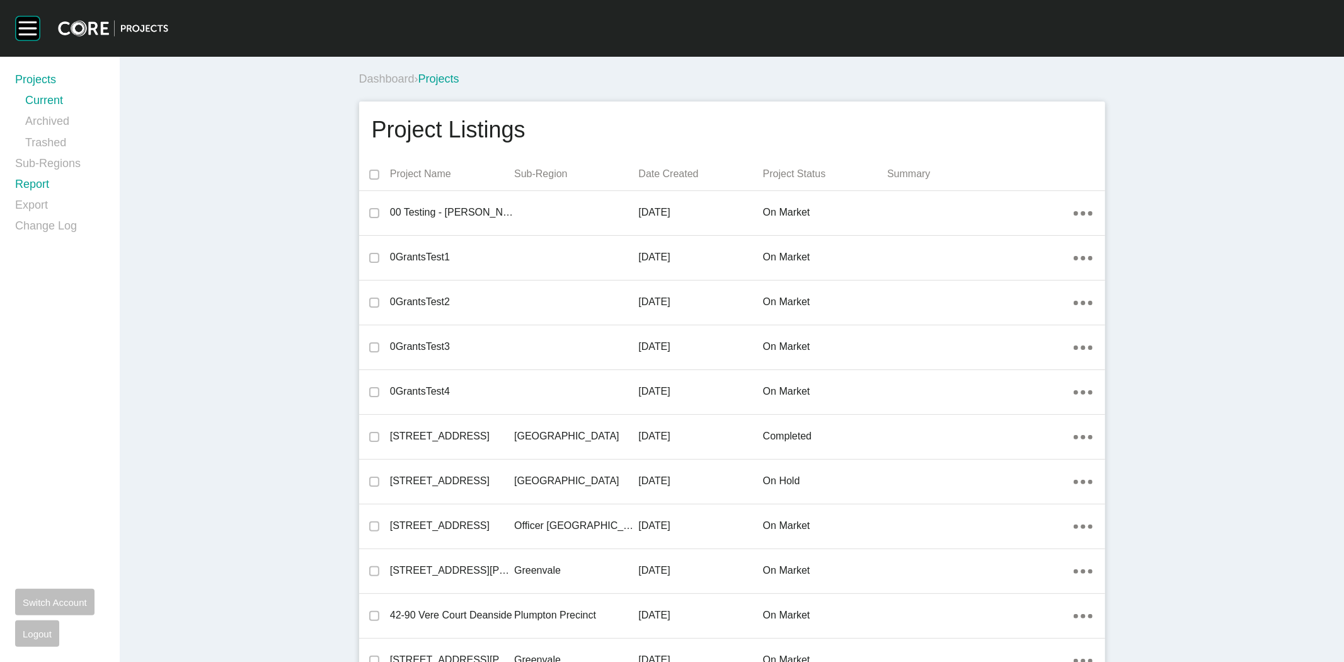
click at [29, 187] on link "Report" at bounding box center [59, 186] width 89 height 21
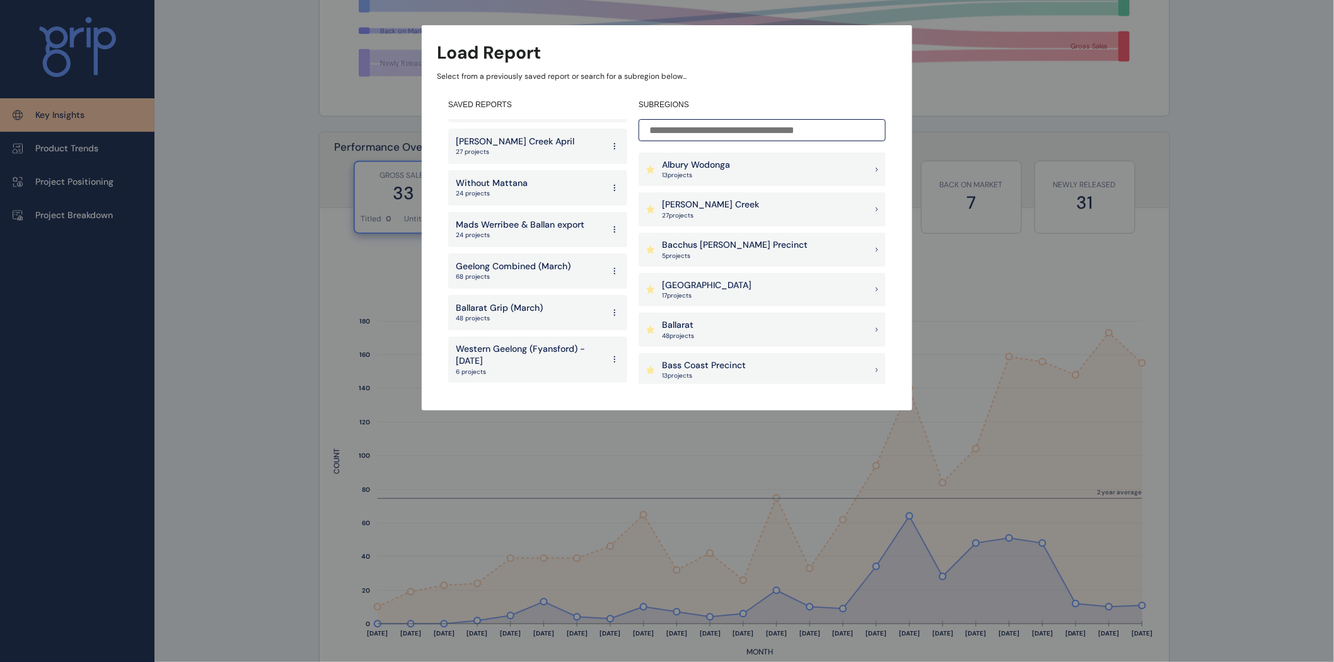
scroll to position [2520, 0]
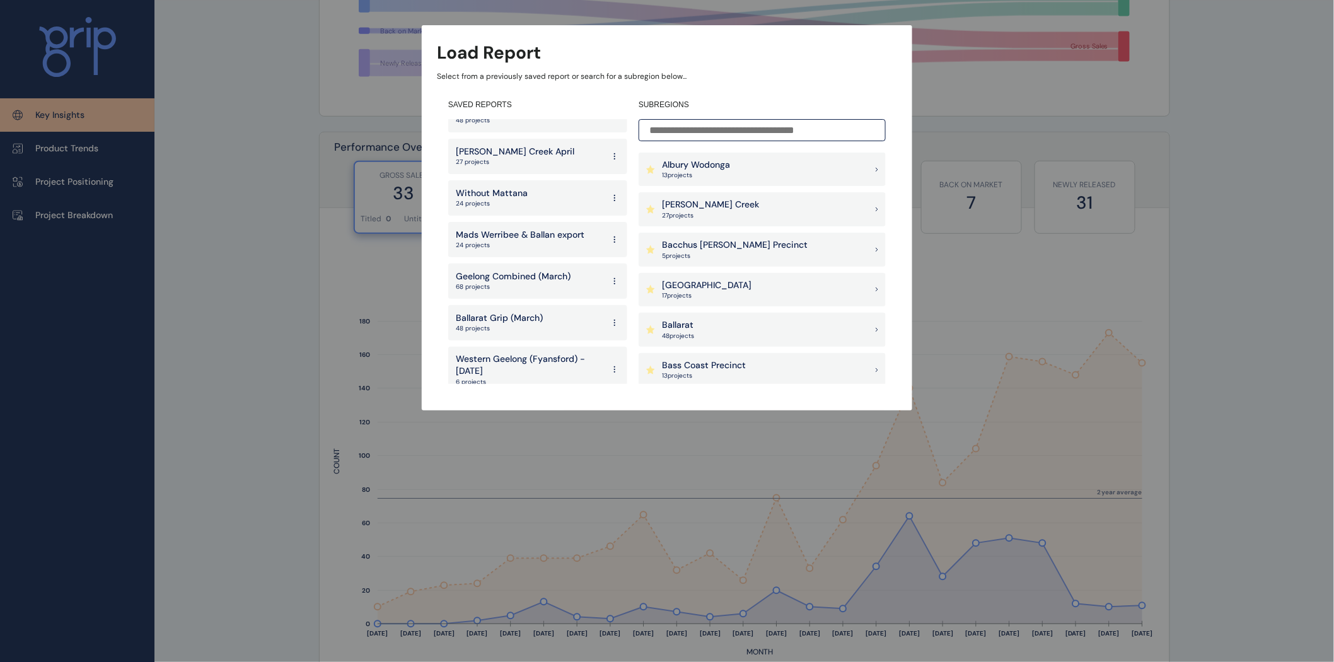
click at [524, 282] on p "68 projects" at bounding box center [513, 286] width 115 height 9
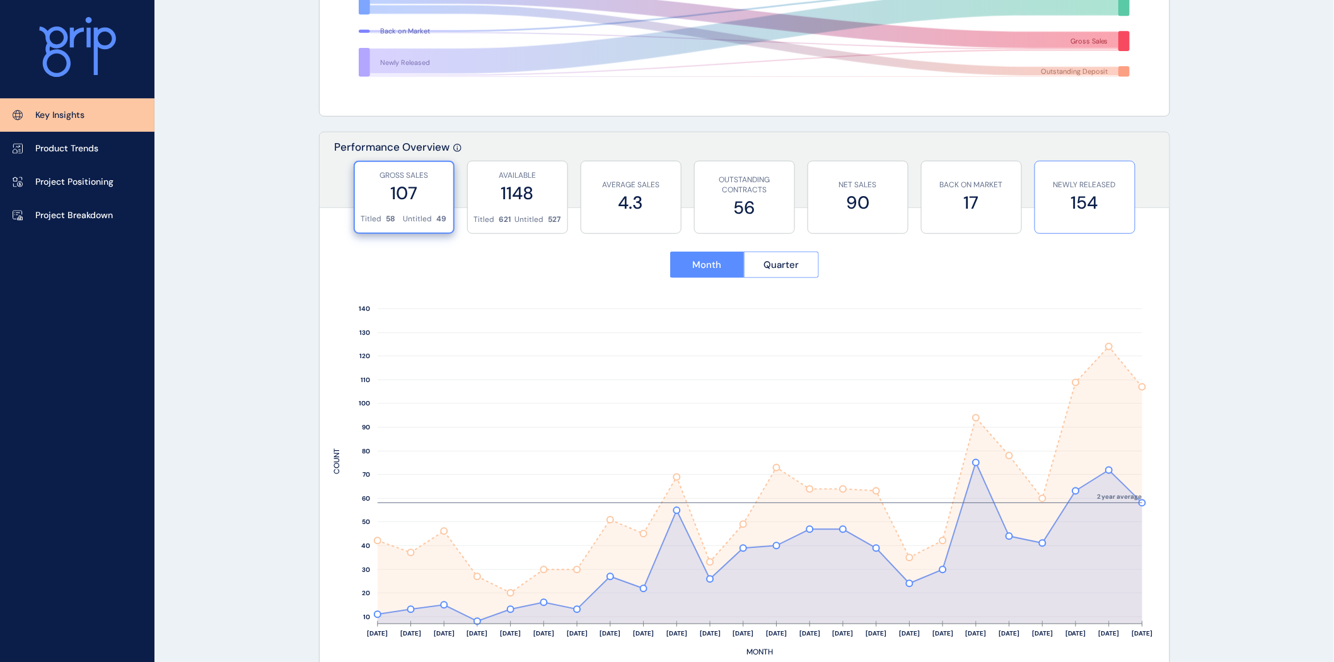
click at [1074, 209] on label "154" at bounding box center [1084, 202] width 87 height 25
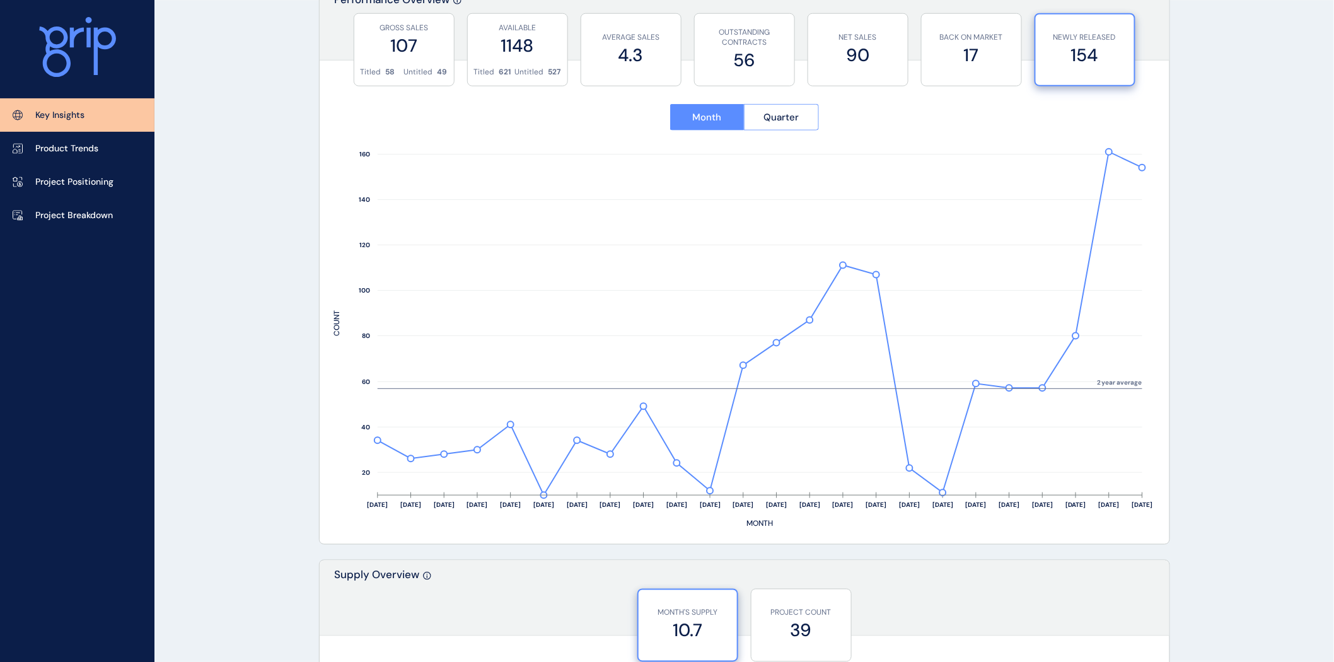
scroll to position [493, 0]
click at [89, 209] on p "Project Breakdown" at bounding box center [74, 215] width 78 height 13
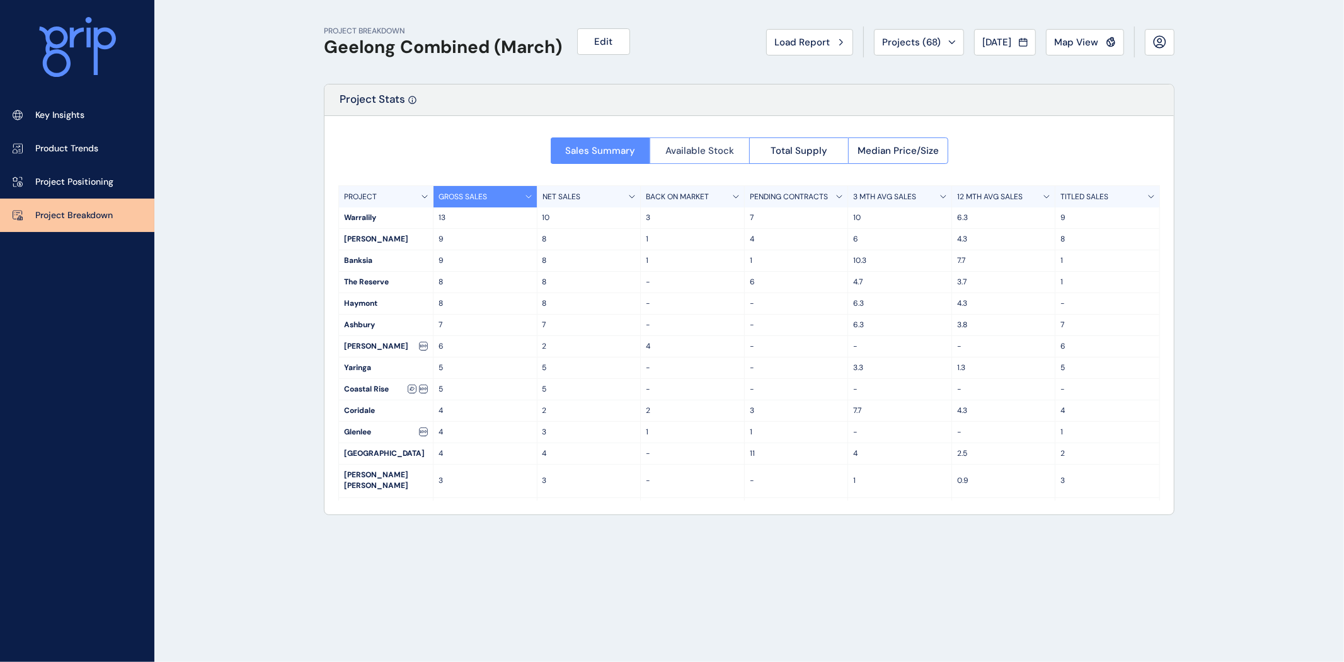
click at [715, 146] on span "Available Stock" at bounding box center [700, 150] width 69 height 13
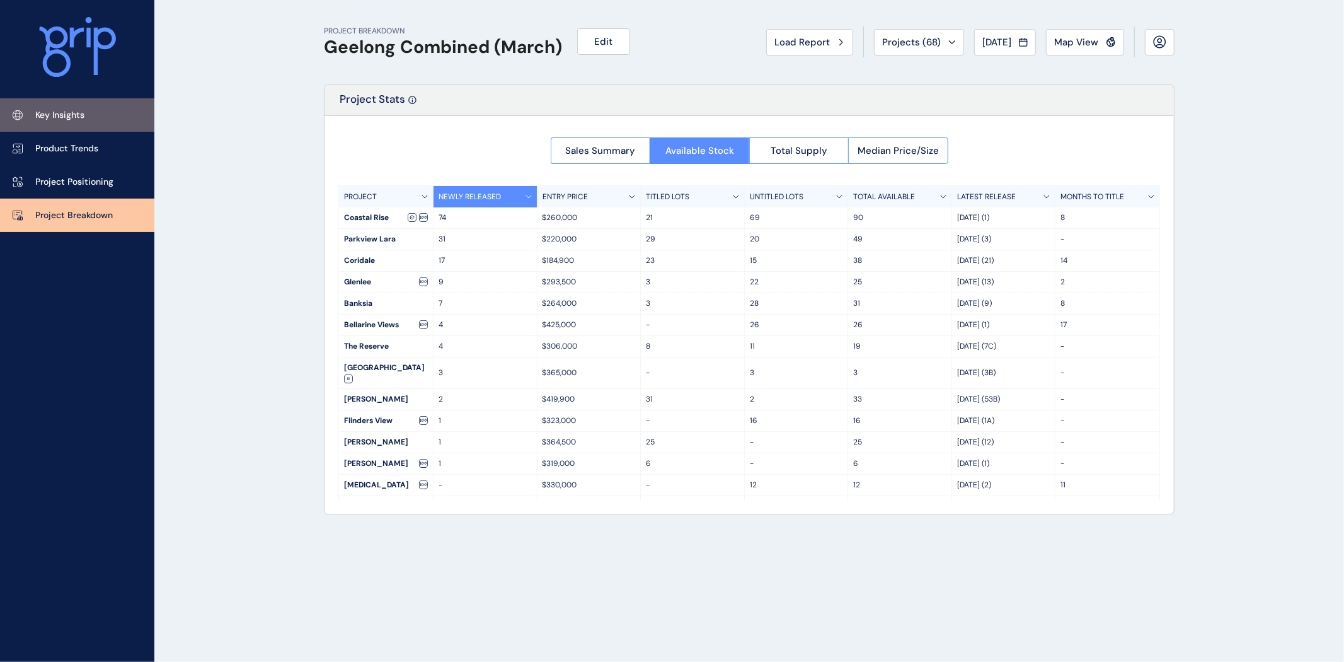
click at [66, 113] on p "Key Insights" at bounding box center [59, 115] width 49 height 13
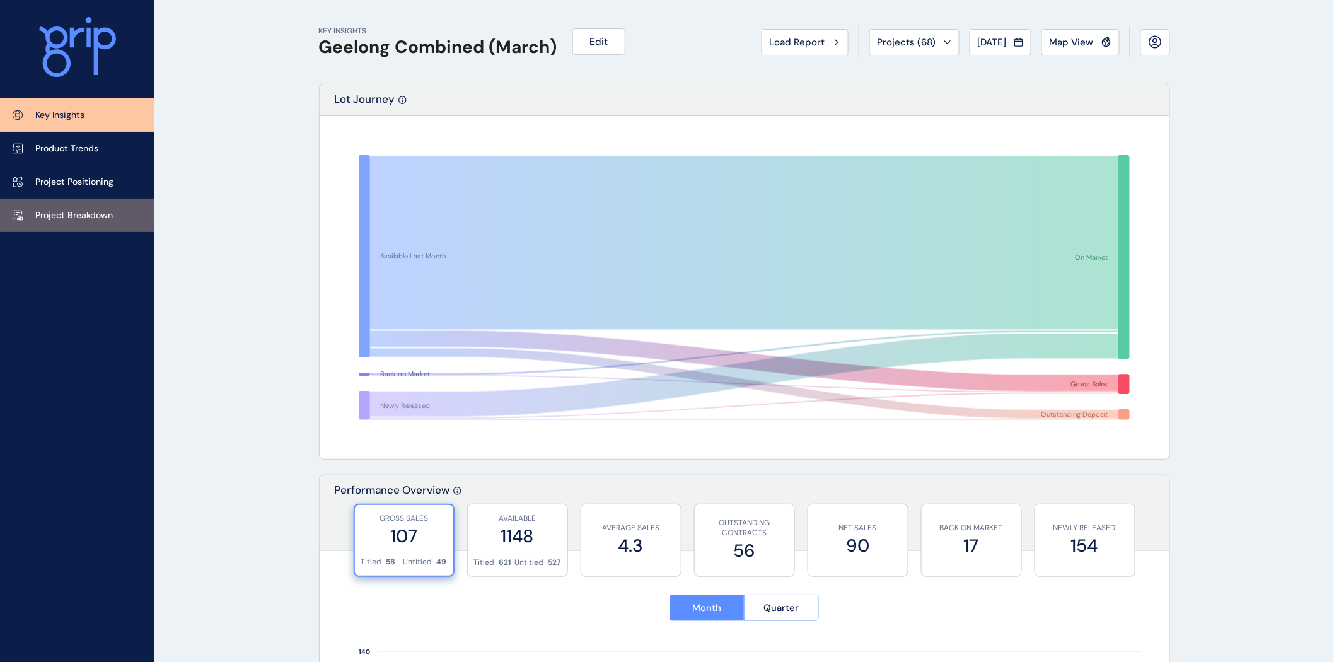
click at [78, 213] on p "Project Breakdown" at bounding box center [74, 215] width 78 height 13
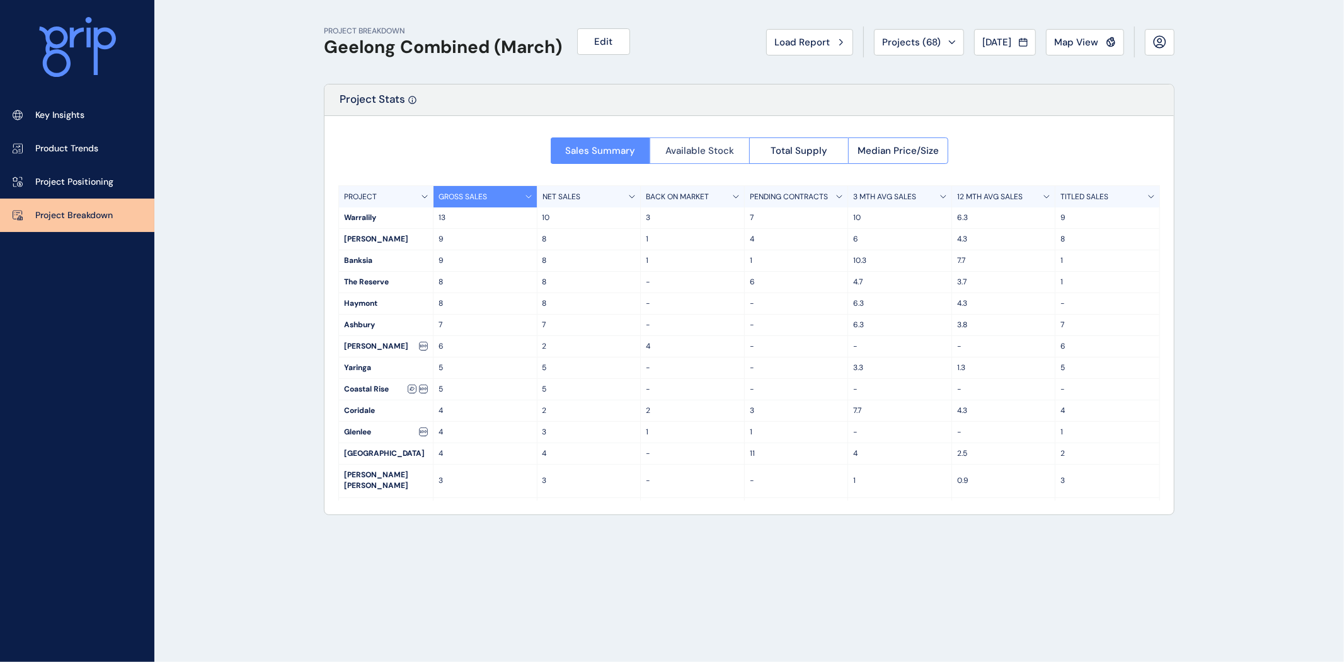
click at [704, 147] on span "Available Stock" at bounding box center [700, 150] width 69 height 13
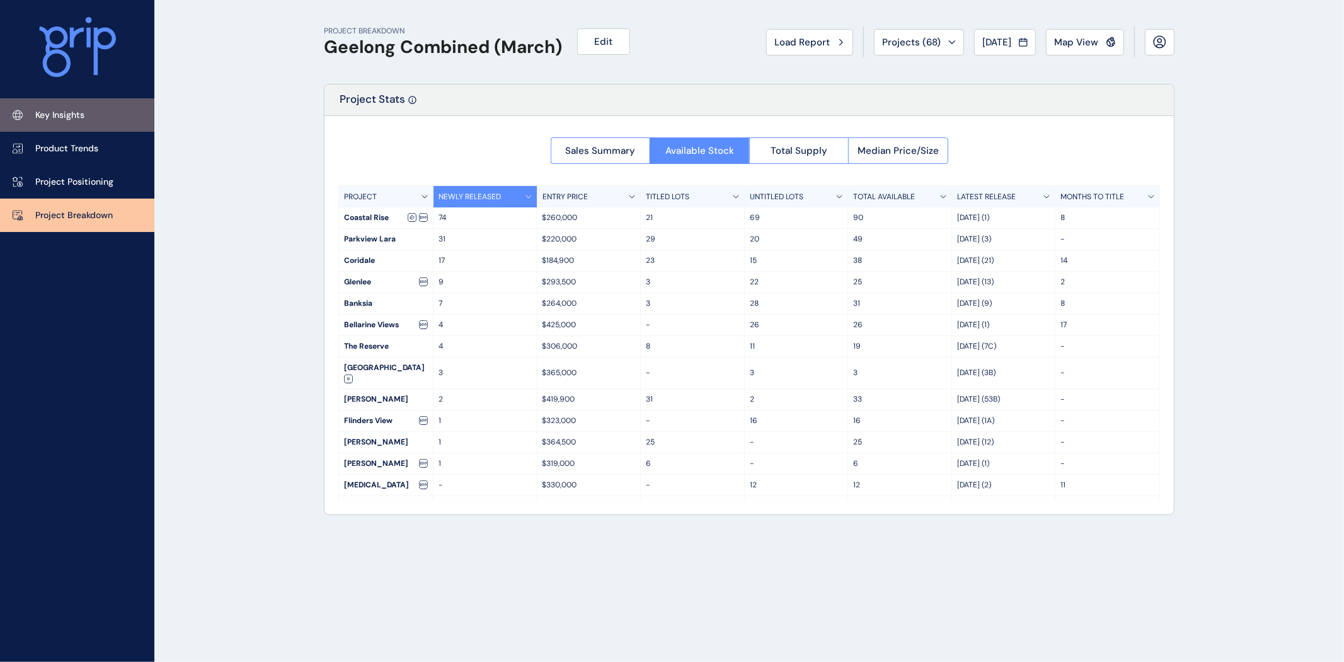
click at [68, 110] on p "Key Insights" at bounding box center [59, 115] width 49 height 13
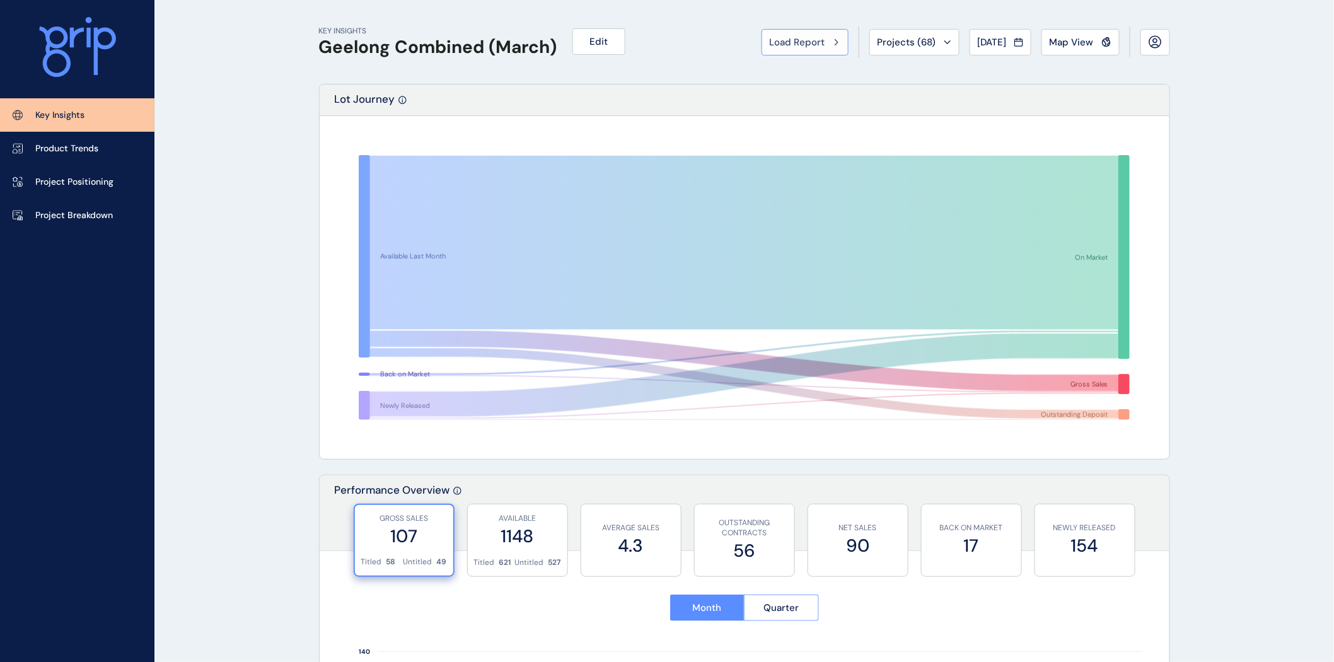
click at [791, 42] on span "Load Report" at bounding box center [797, 42] width 55 height 13
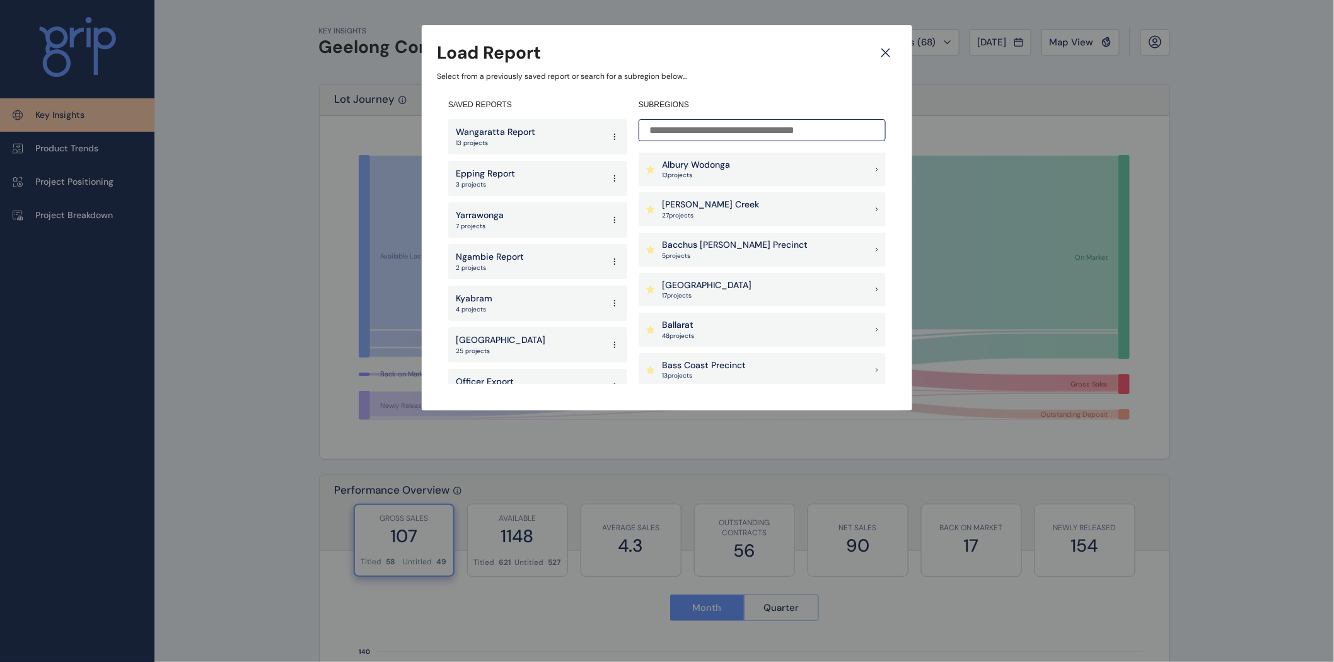
click at [708, 217] on p "27 project s" at bounding box center [710, 215] width 97 height 9
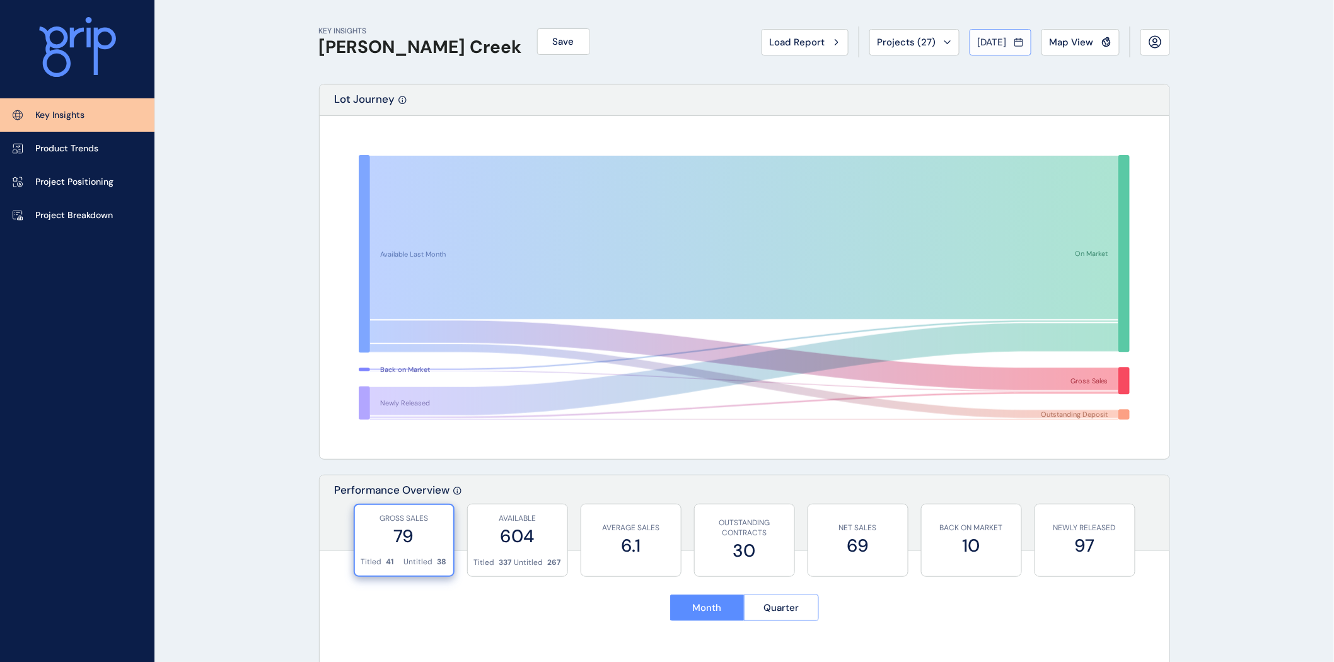
click at [993, 42] on span "[DATE]" at bounding box center [992, 42] width 29 height 13
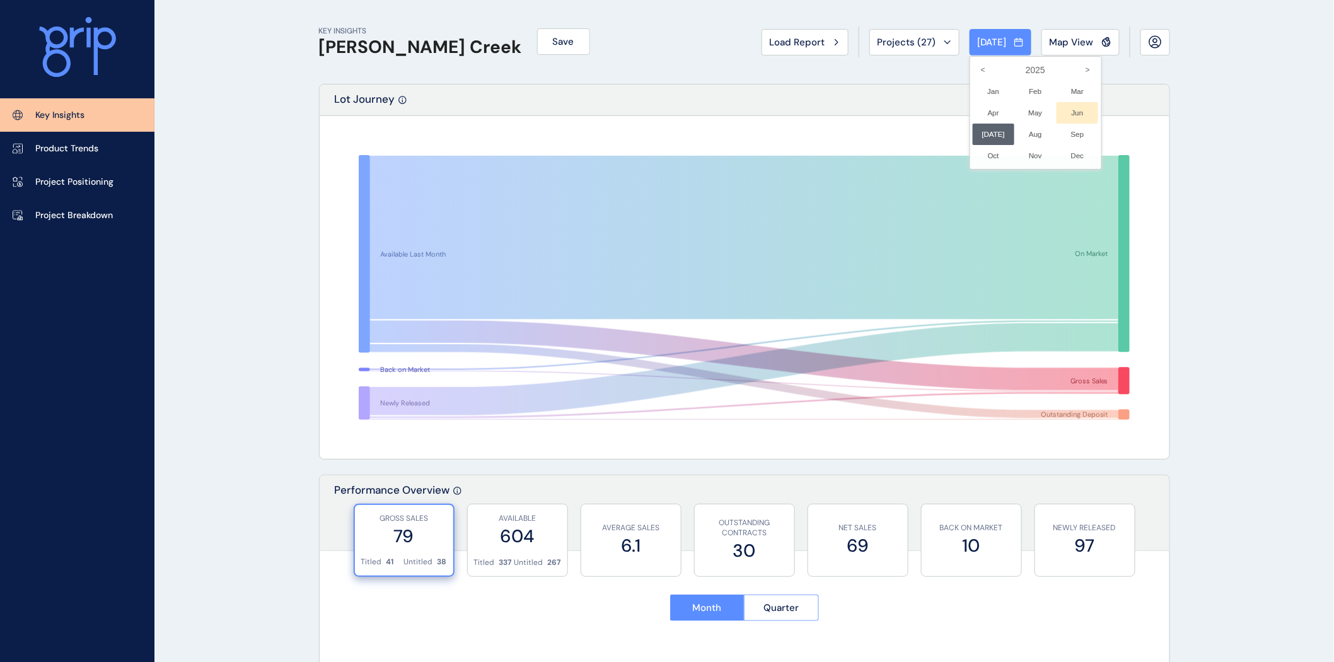
click at [1071, 112] on li "Jun No report is available for this period. New months are usually published 5 …" at bounding box center [1077, 112] width 42 height 21
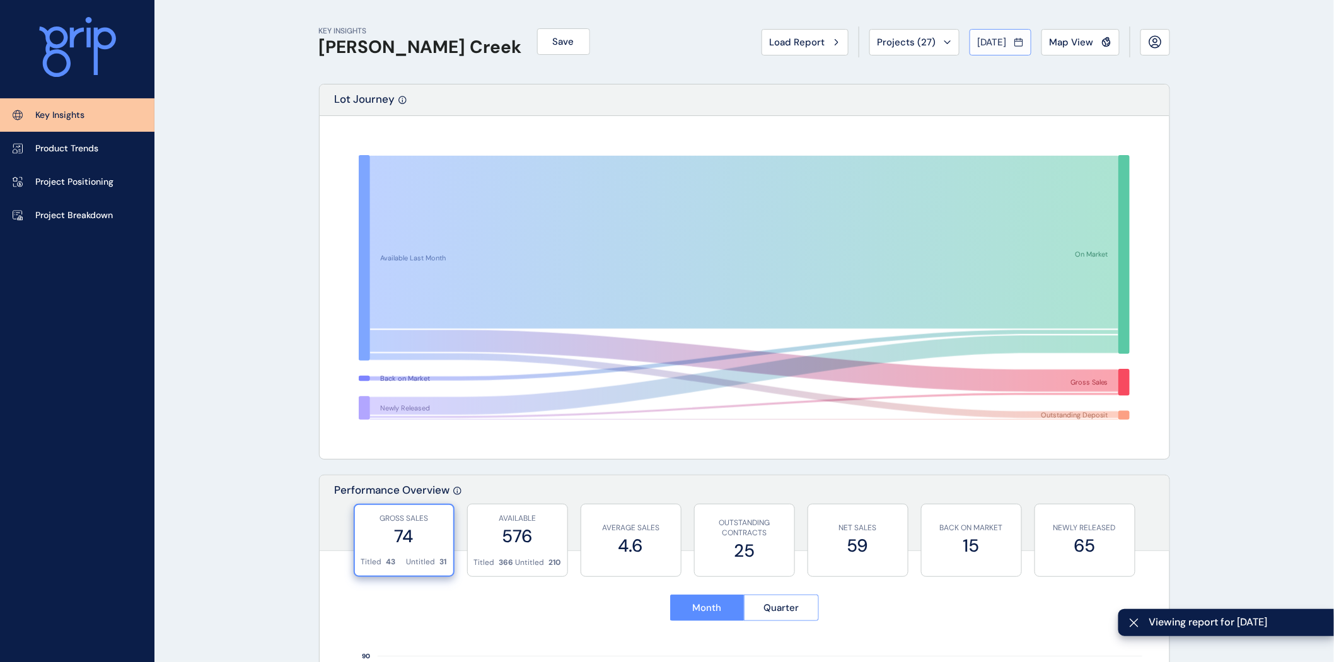
click at [984, 39] on span "Jun 2025" at bounding box center [992, 42] width 29 height 13
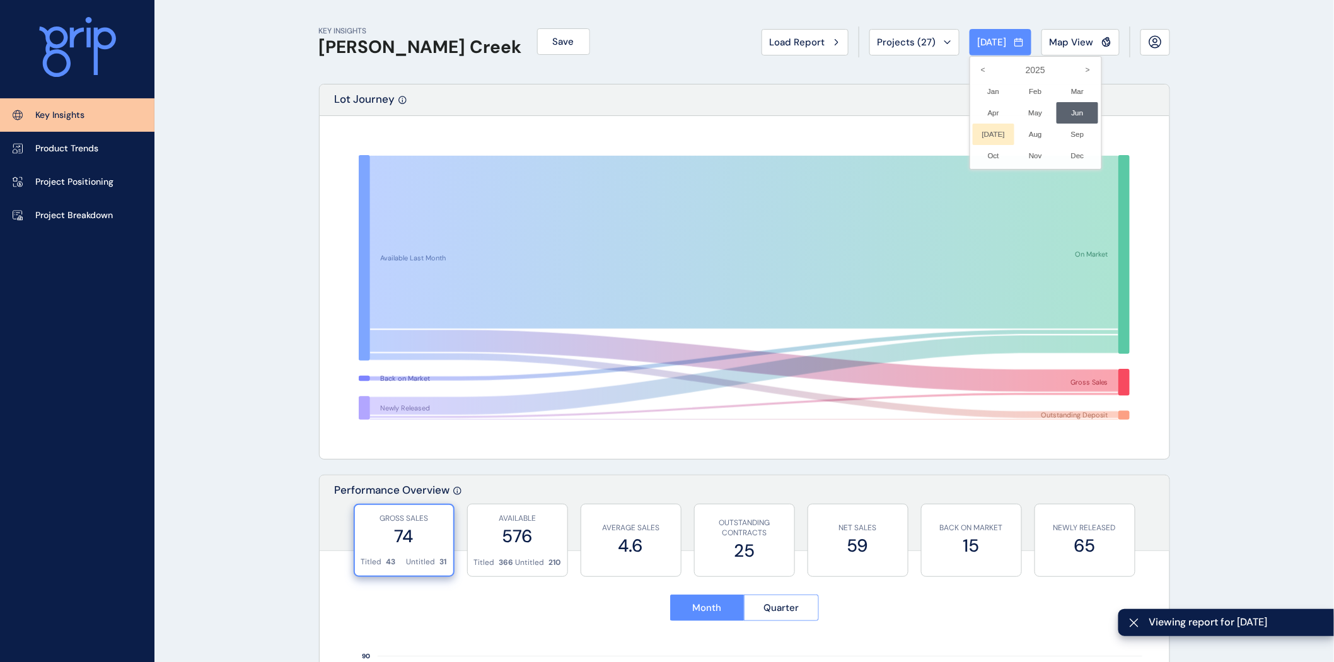
click at [979, 131] on li "Jul No report is available for this period. New months are usually published 5 …" at bounding box center [993, 134] width 42 height 21
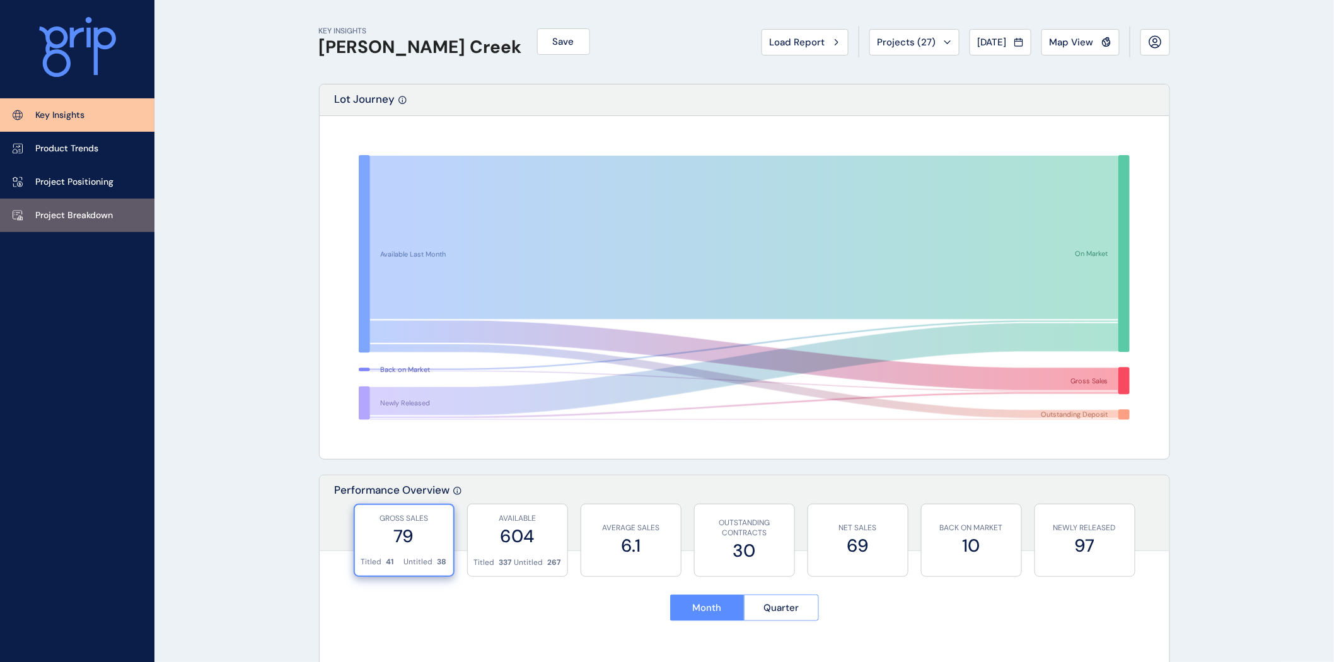
drag, startPoint x: 81, startPoint y: 209, endPoint x: 59, endPoint y: 209, distance: 22.1
click at [81, 209] on p "Project Breakdown" at bounding box center [74, 215] width 78 height 13
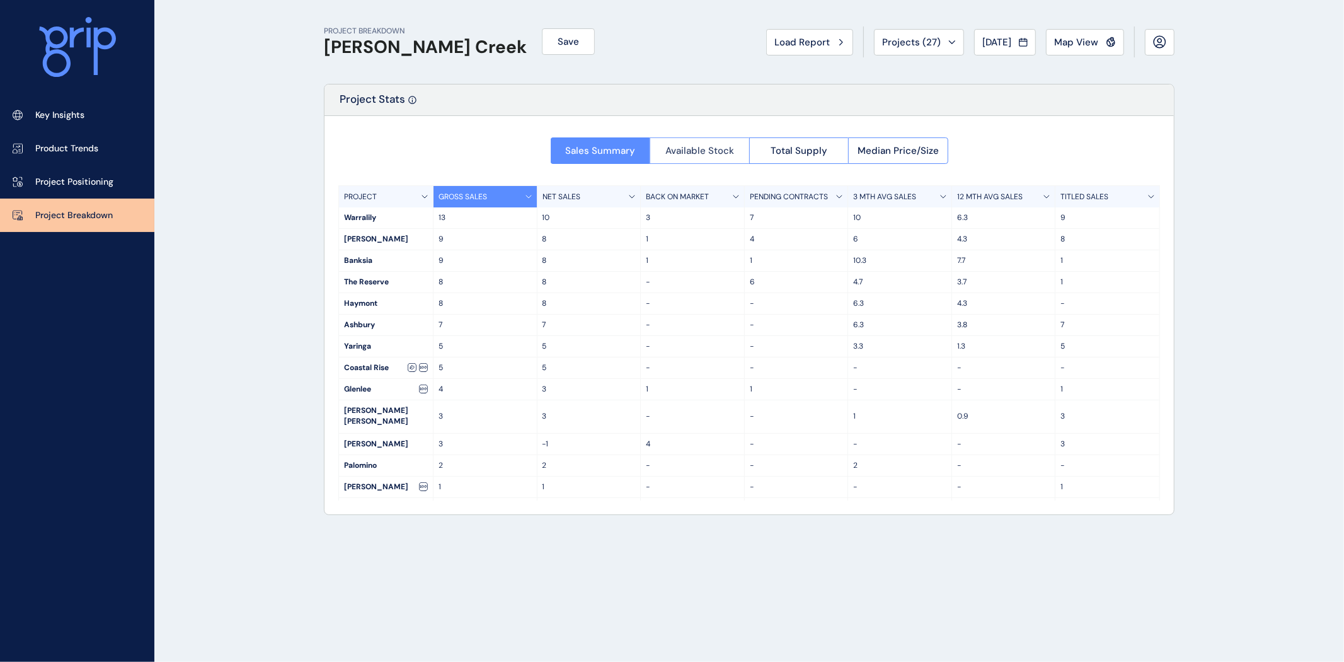
click at [689, 150] on span "Available Stock" at bounding box center [700, 150] width 69 height 13
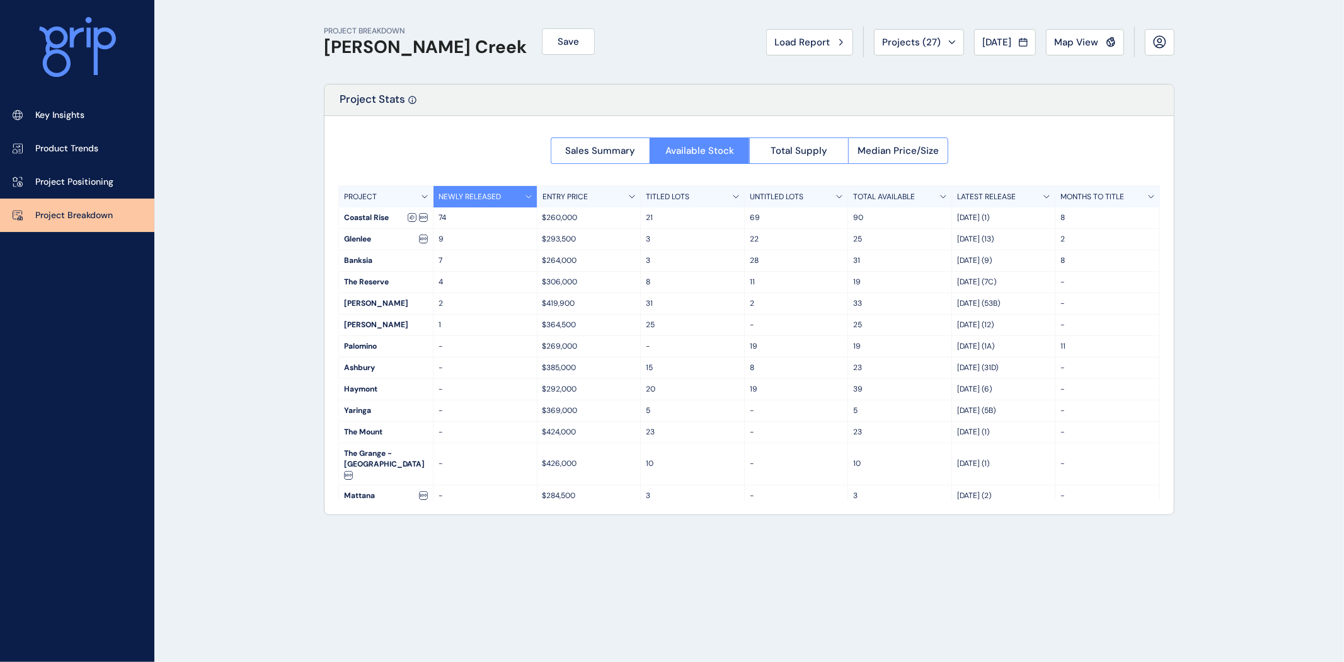
click at [668, 194] on p "TITLED LOTS" at bounding box center [667, 197] width 43 height 11
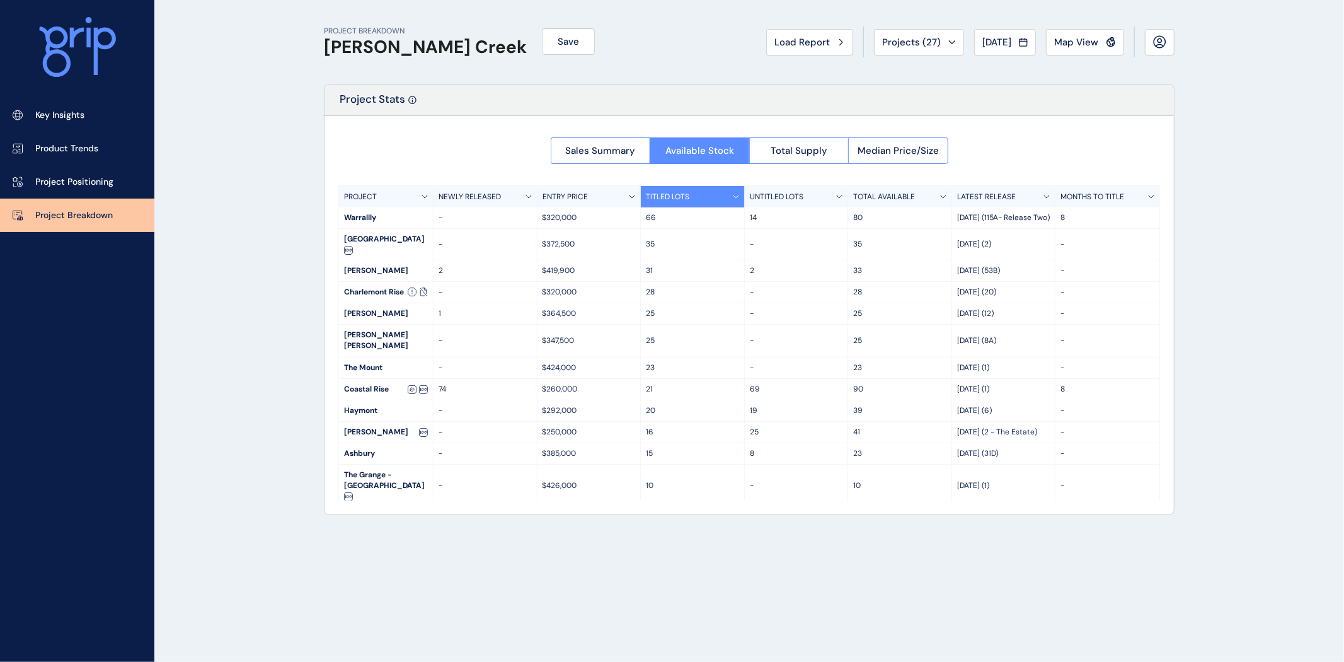
click at [456, 197] on p "NEWLY RELEASED" at bounding box center [470, 197] width 62 height 11
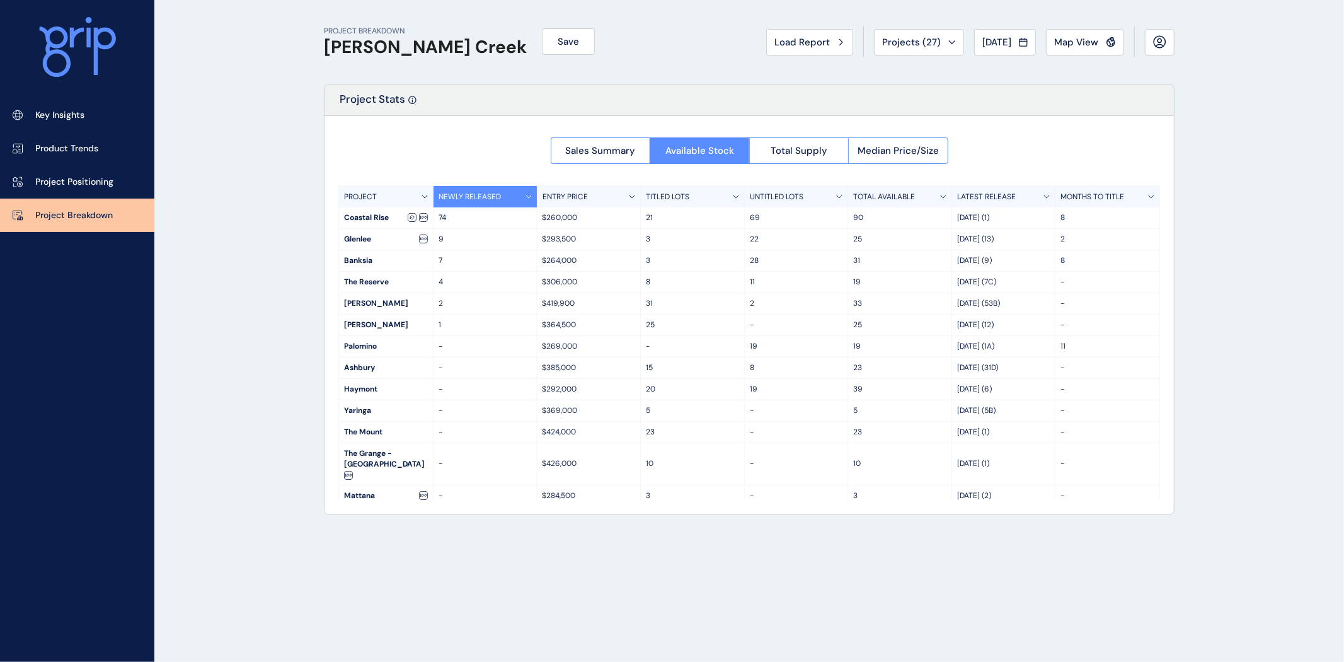
click at [677, 199] on p "TITLED LOTS" at bounding box center [667, 197] width 43 height 11
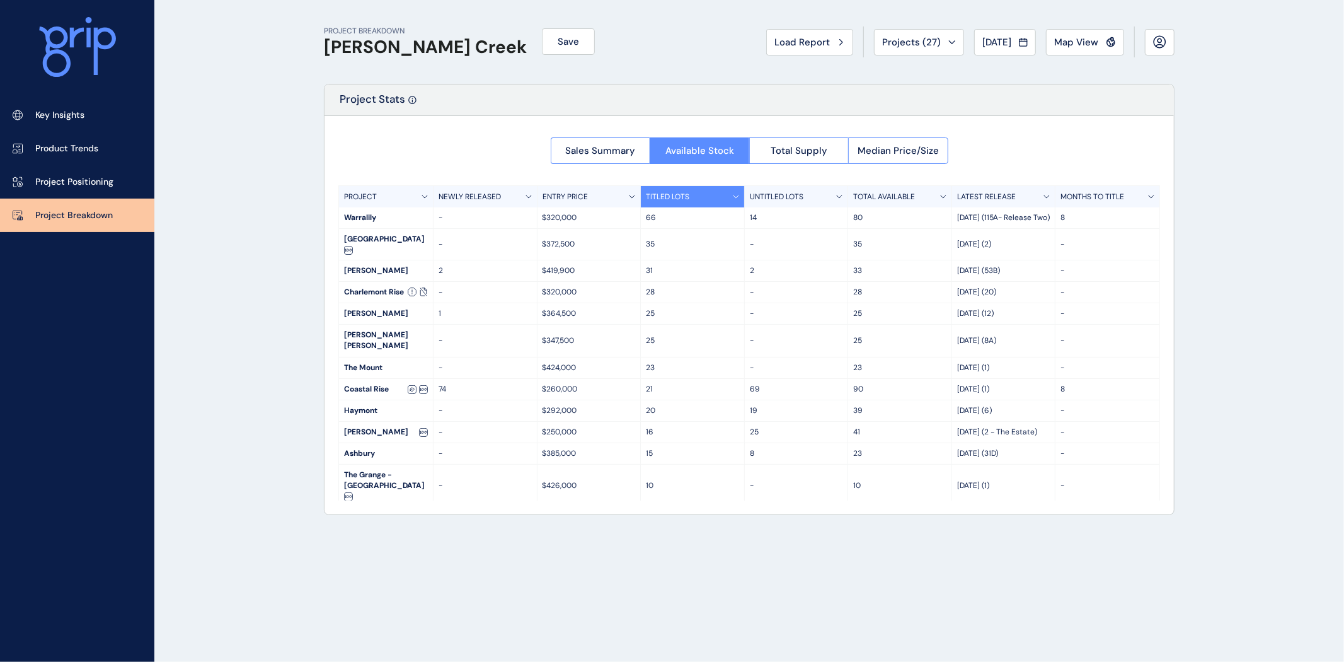
click at [479, 193] on p "NEWLY RELEASED" at bounding box center [470, 197] width 62 height 11
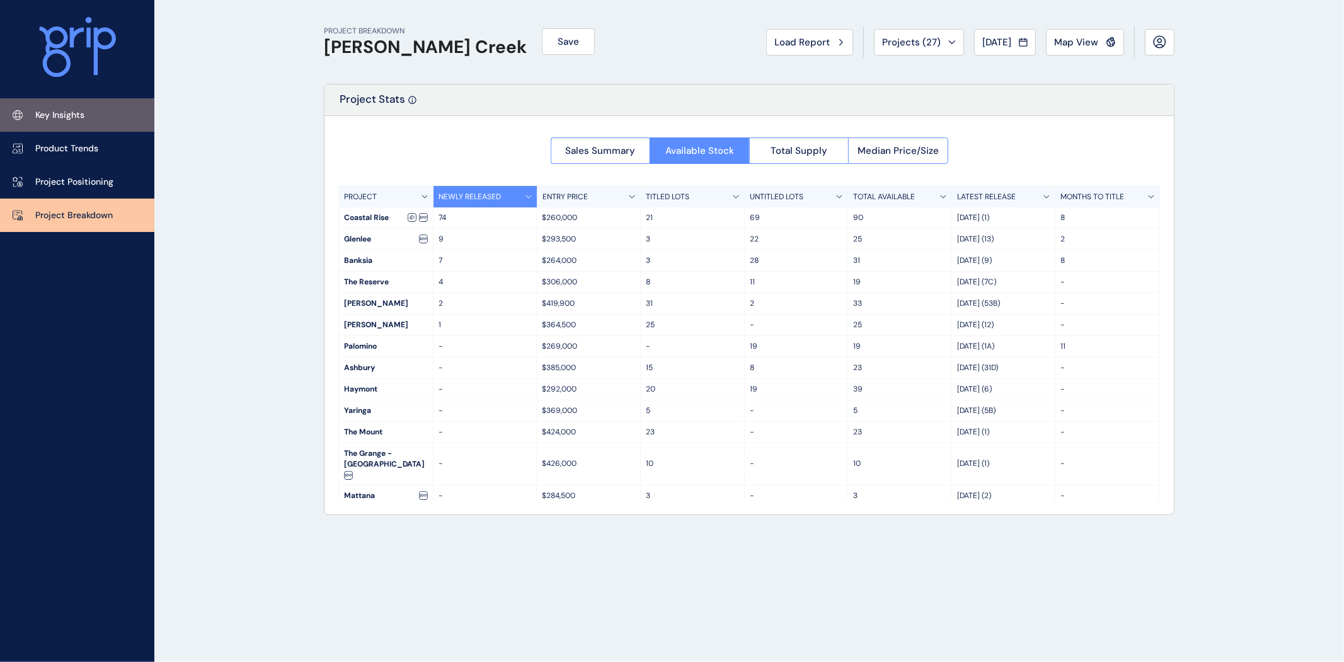
click at [61, 116] on p "Key Insights" at bounding box center [59, 115] width 49 height 13
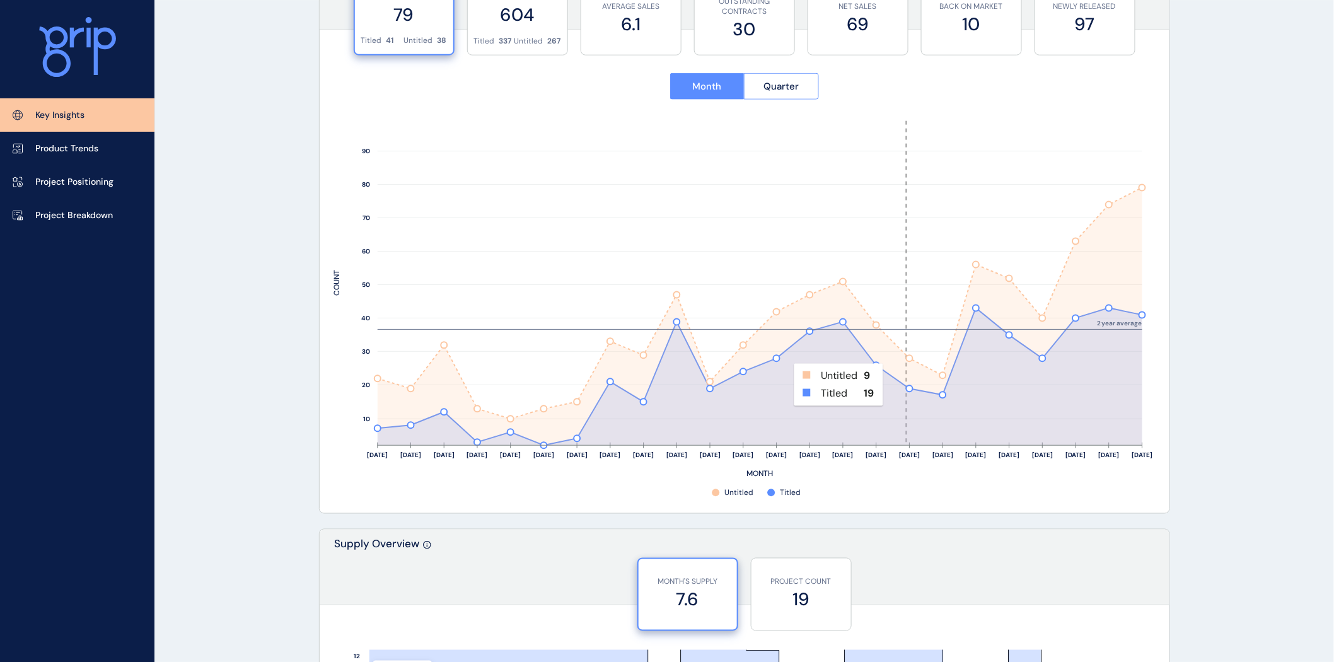
scroll to position [499, 0]
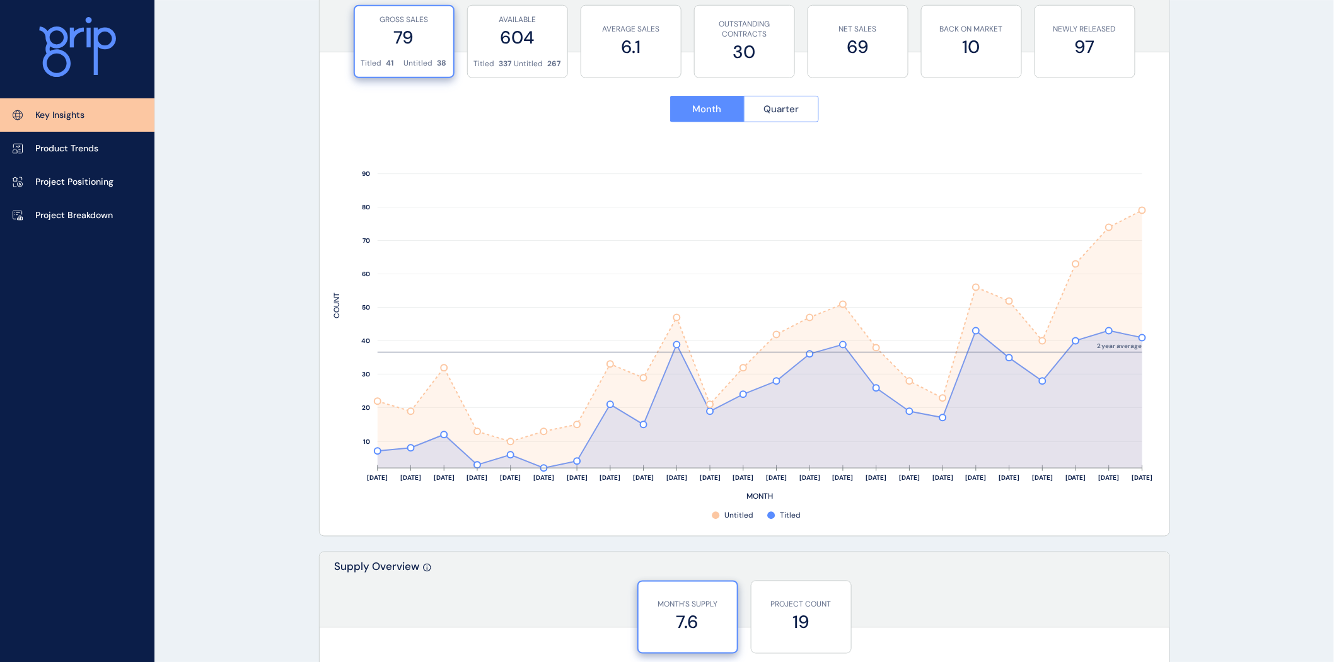
click at [771, 107] on span "Quarter" at bounding box center [780, 109] width 35 height 13
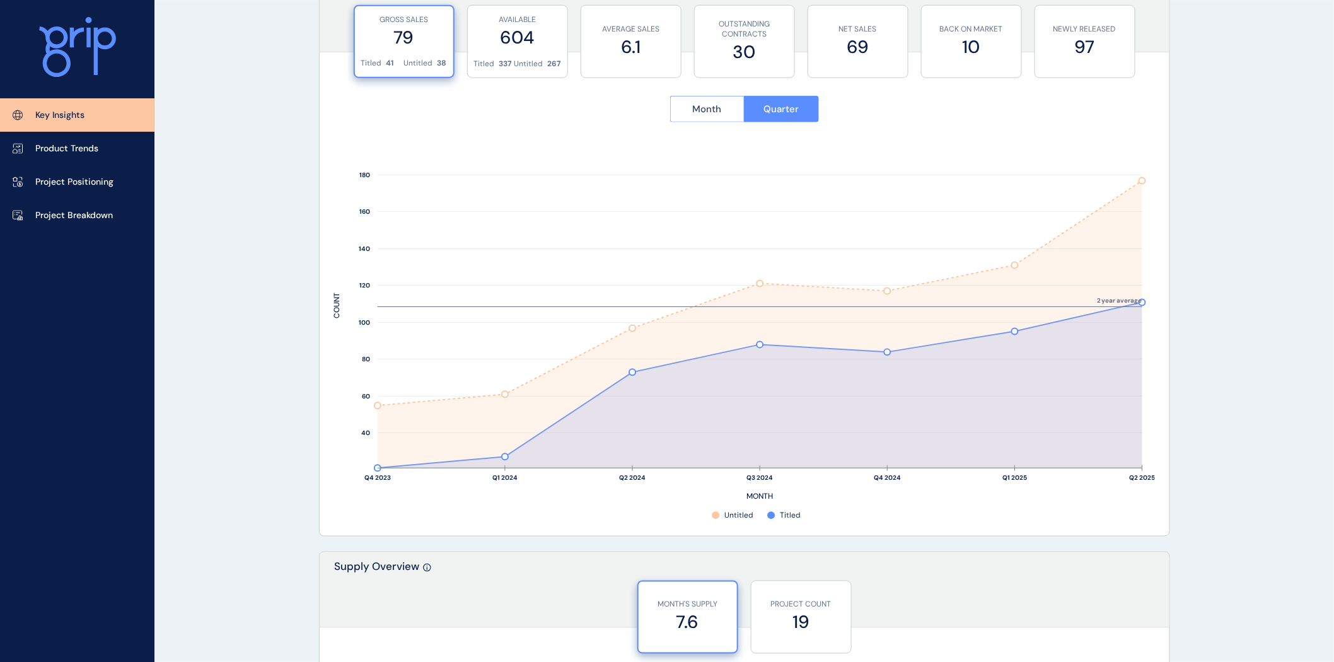
click at [703, 118] on button "Month" at bounding box center [707, 109] width 74 height 26
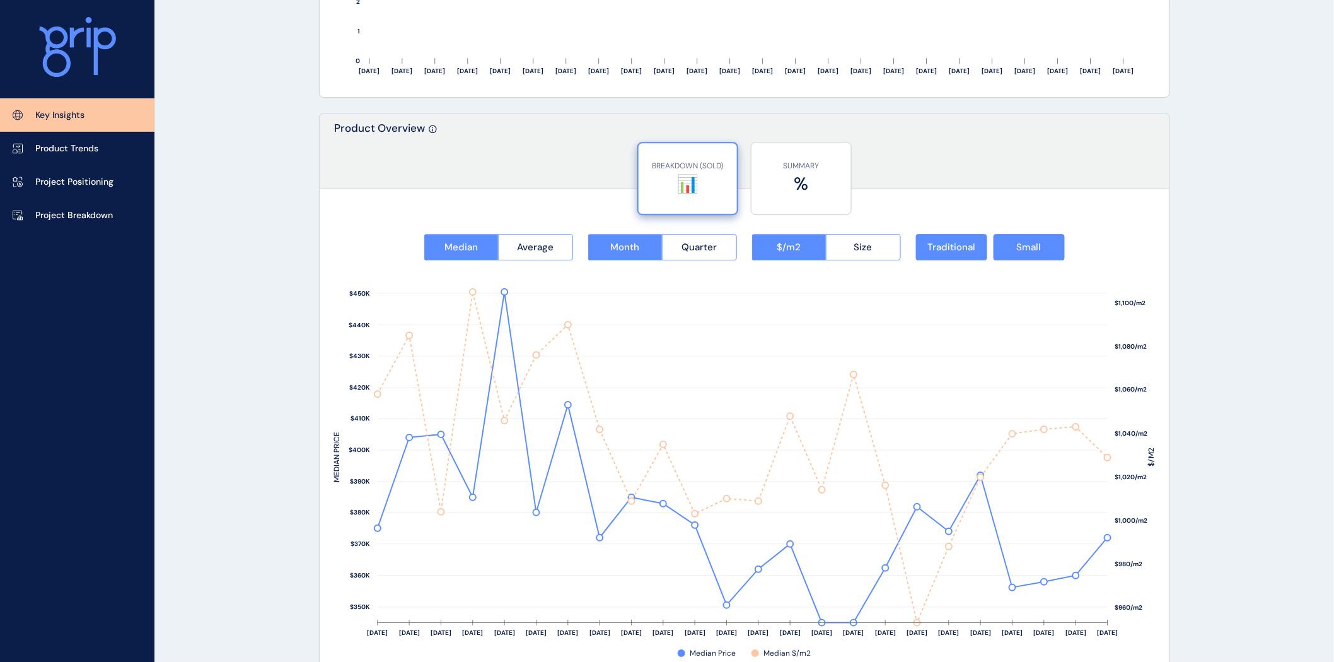
scroll to position [1472, 0]
drag, startPoint x: 856, startPoint y: 241, endPoint x: 874, endPoint y: 250, distance: 20.3
click at [856, 241] on span "Size" at bounding box center [863, 247] width 18 height 13
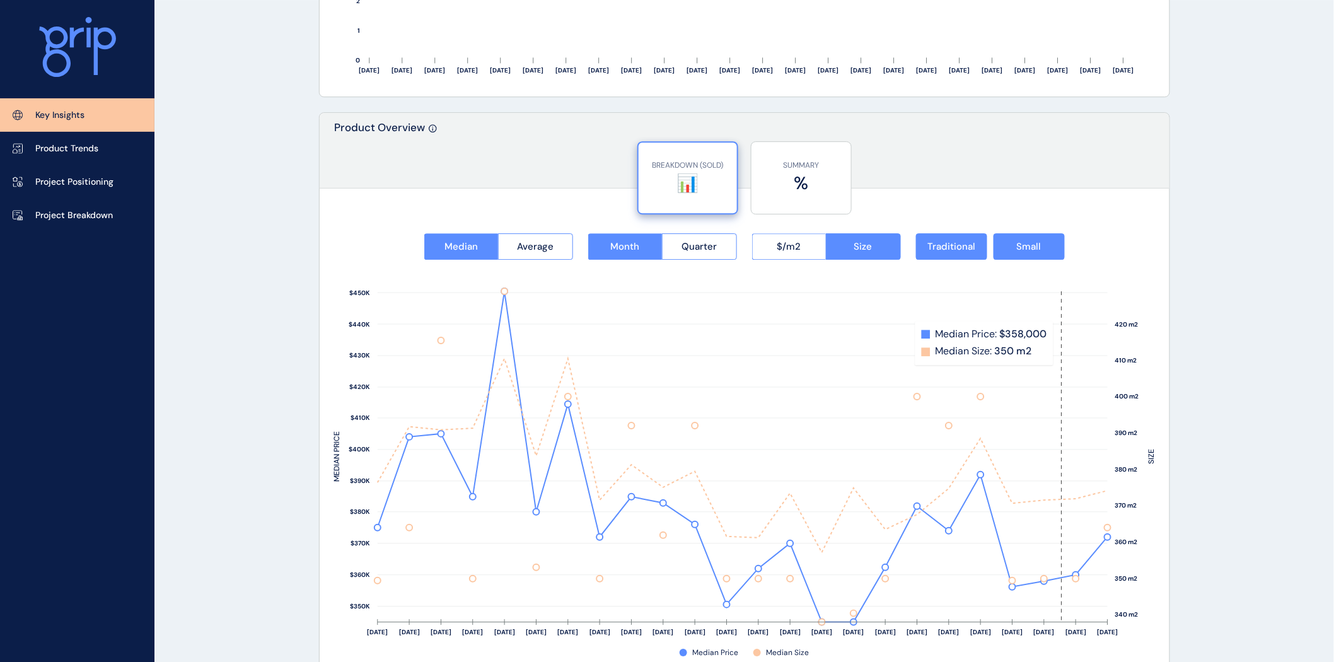
scroll to position [1475, 0]
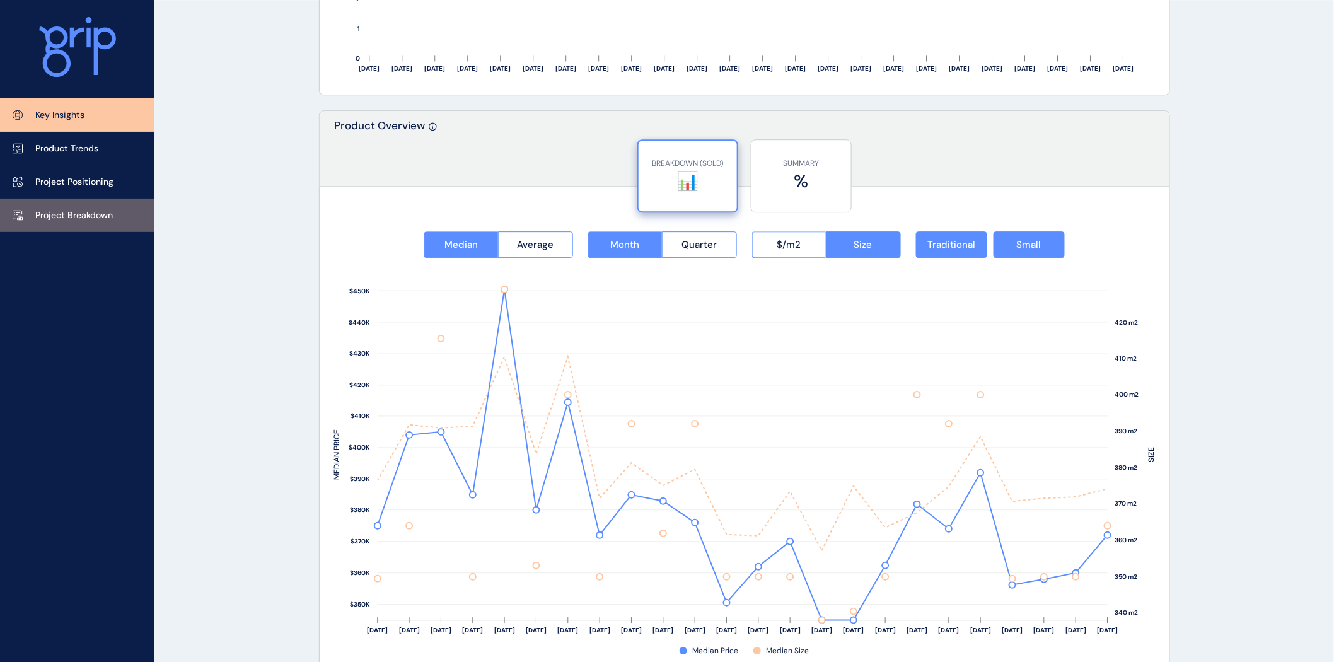
click at [78, 210] on p "Project Breakdown" at bounding box center [74, 215] width 78 height 13
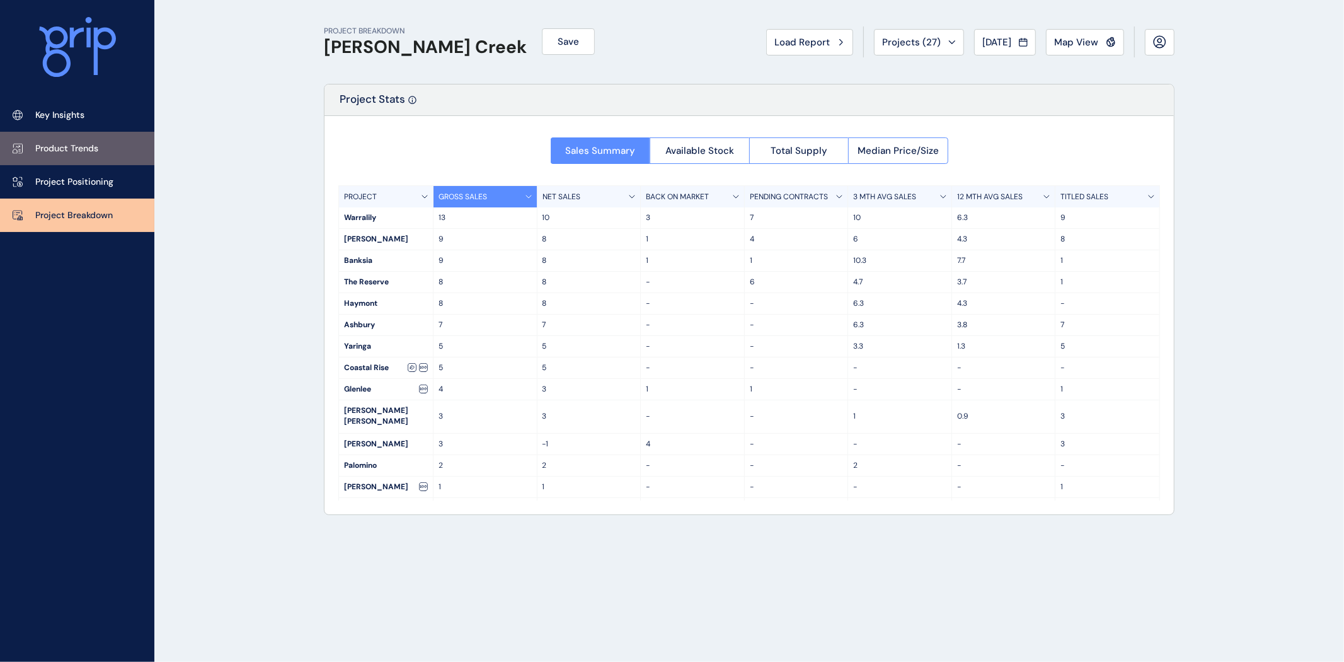
click at [67, 141] on link "Product Trends" at bounding box center [77, 148] width 154 height 33
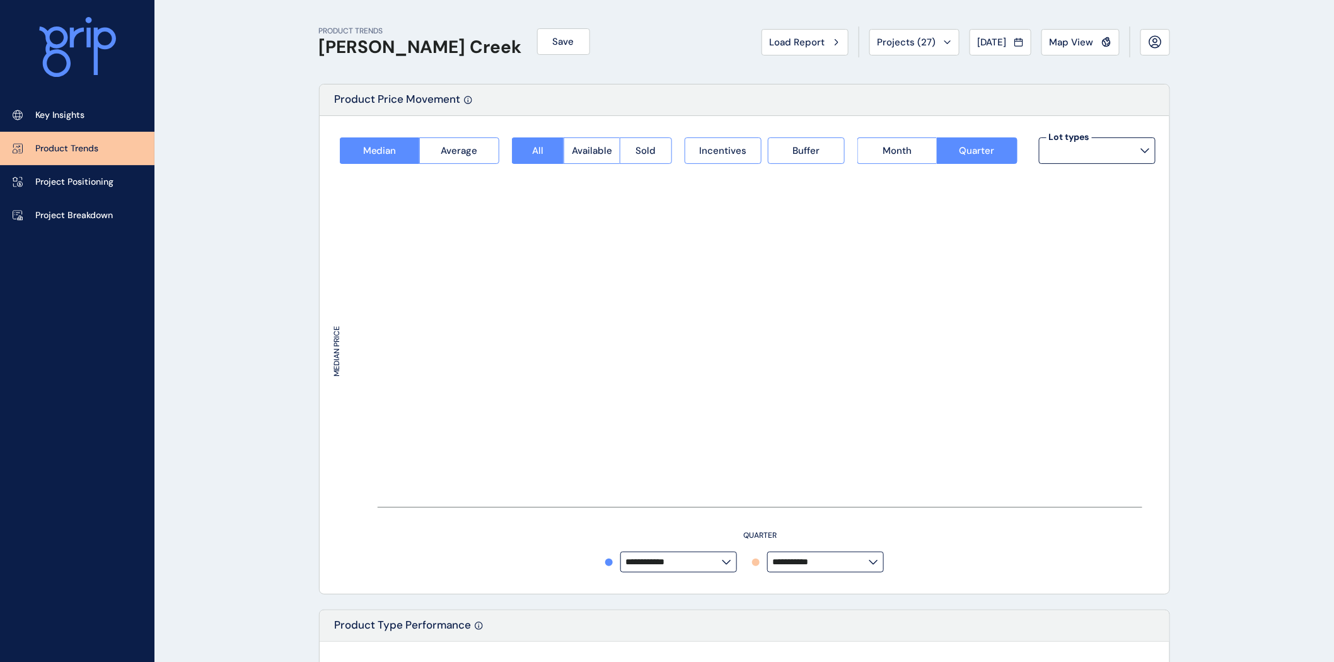
type input "**********"
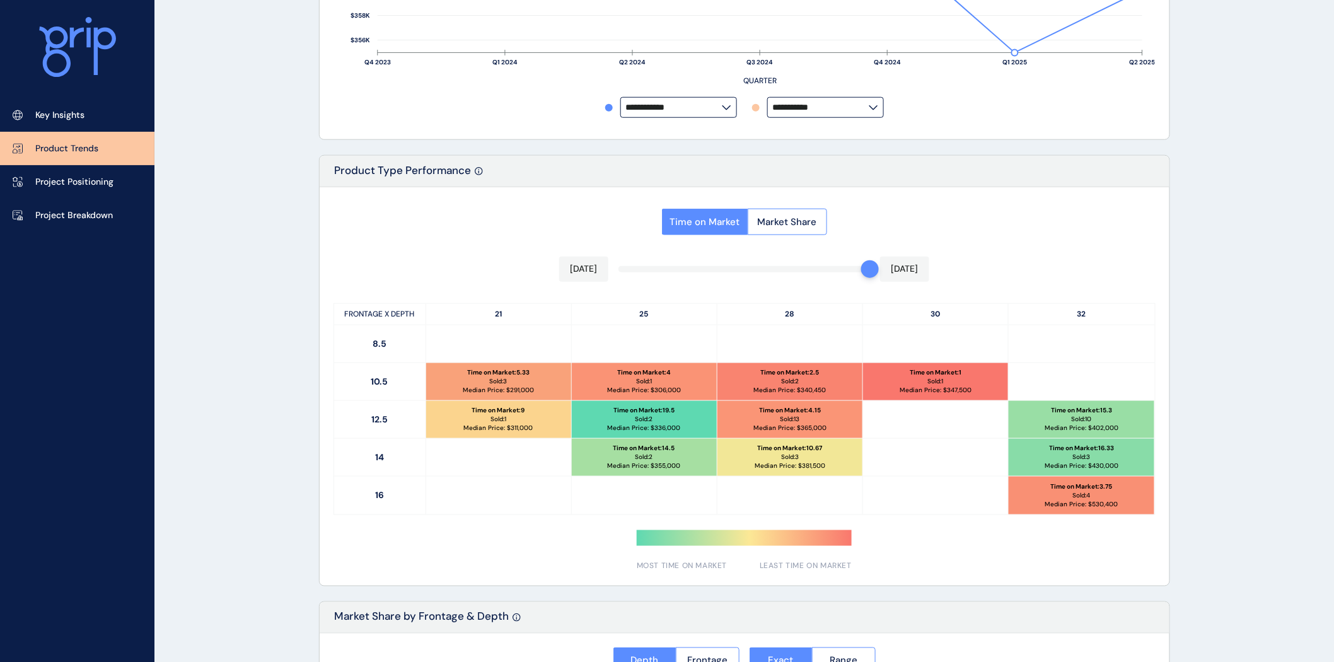
scroll to position [460, 0]
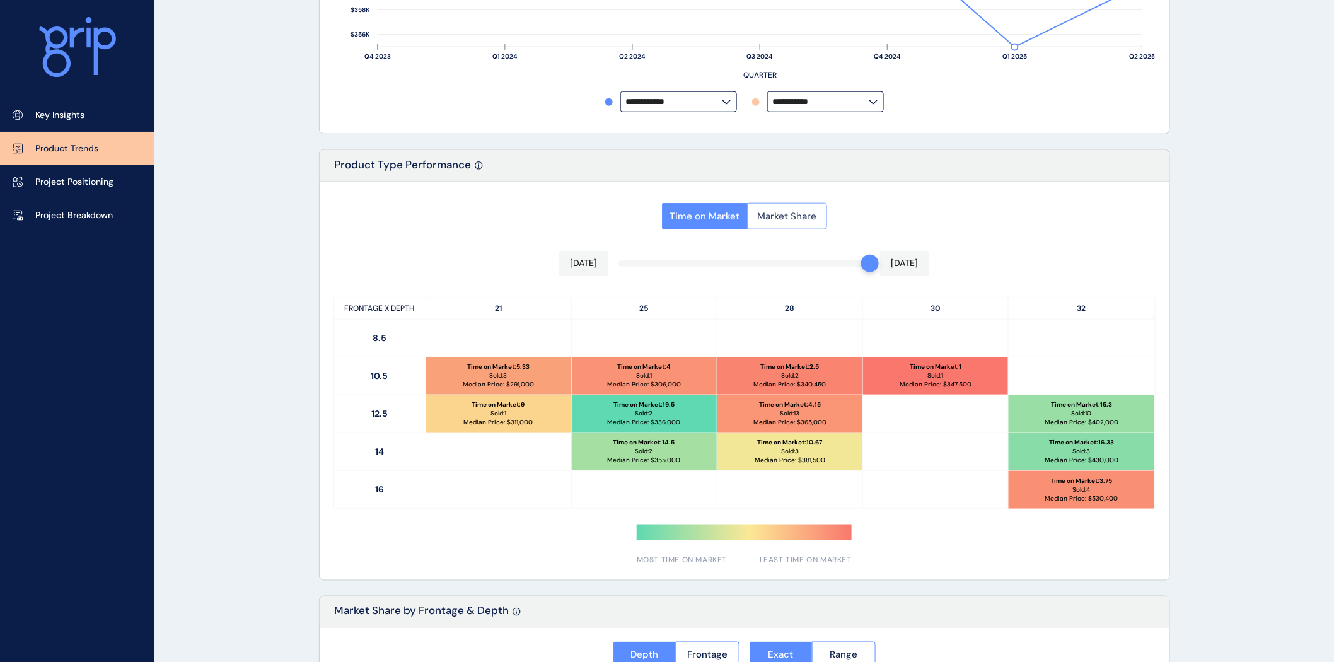
click at [778, 211] on span "Market Share" at bounding box center [787, 216] width 59 height 13
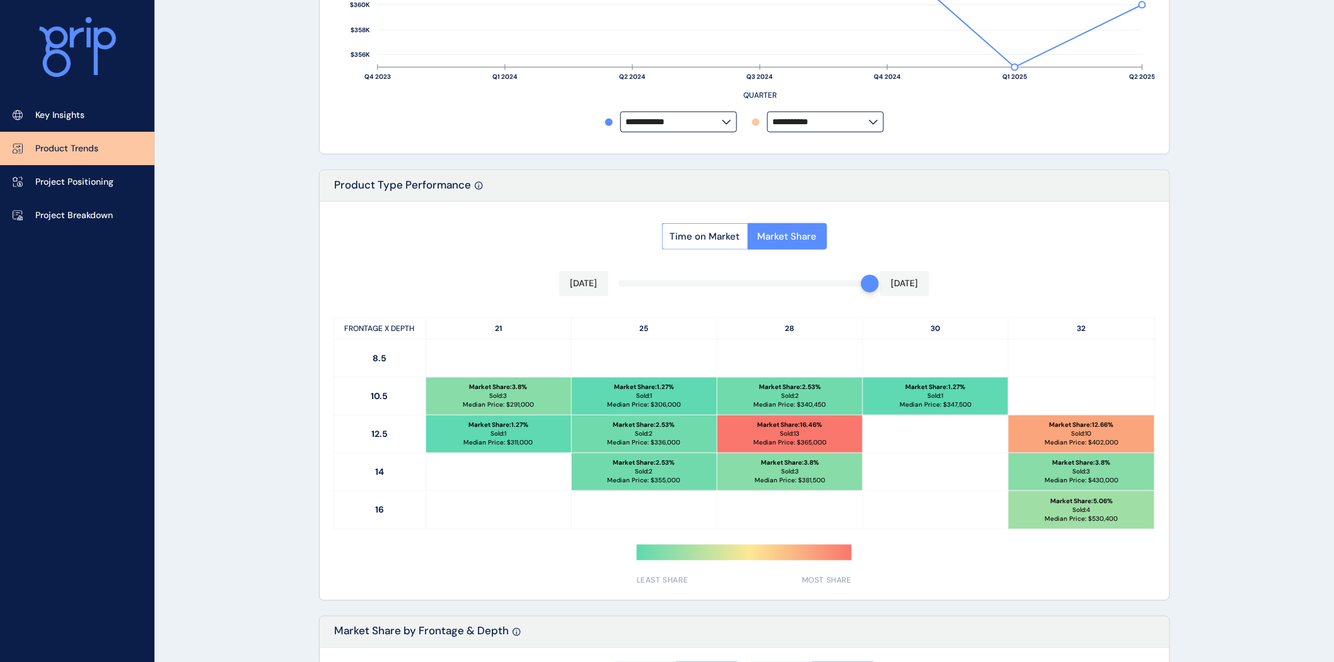
scroll to position [441, 0]
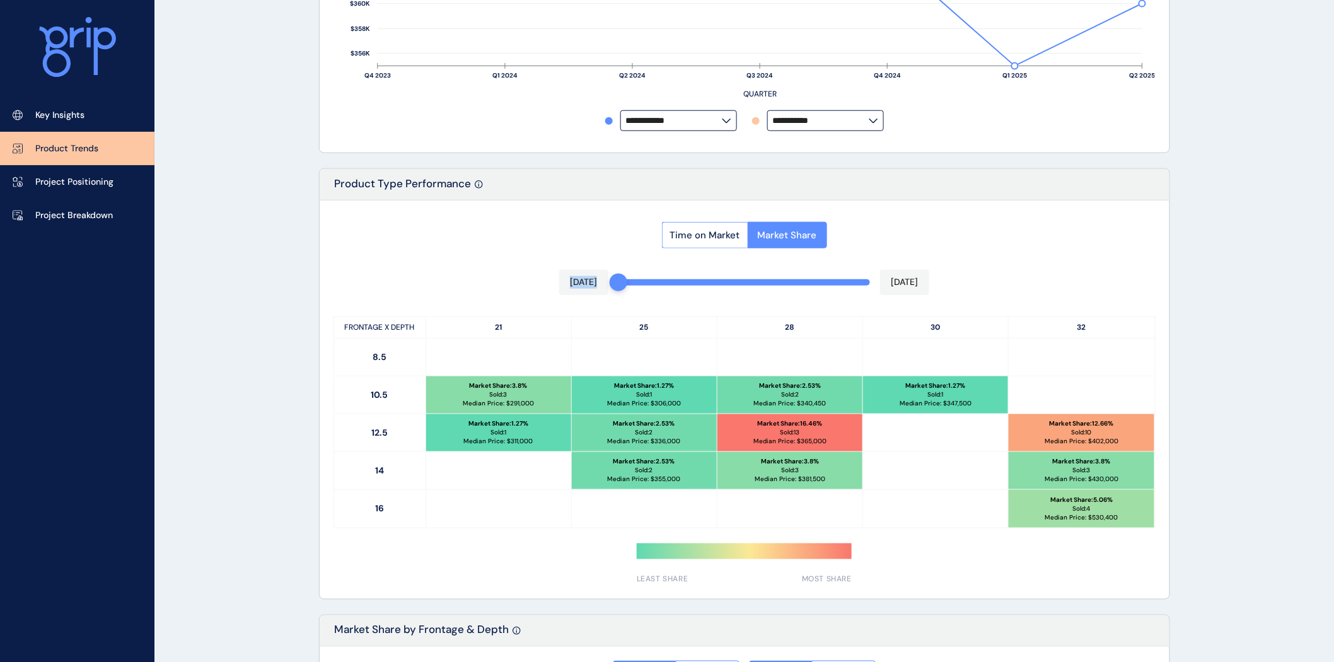
drag, startPoint x: 848, startPoint y: 284, endPoint x: 477, endPoint y: 278, distance: 370.6
click at [477, 278] on div "Time on Market Market Share Aug 2024 Jul 2025 FRONTAGE X DEPTH 21 25 28 30 32 8…" at bounding box center [745, 399] width 850 height 398
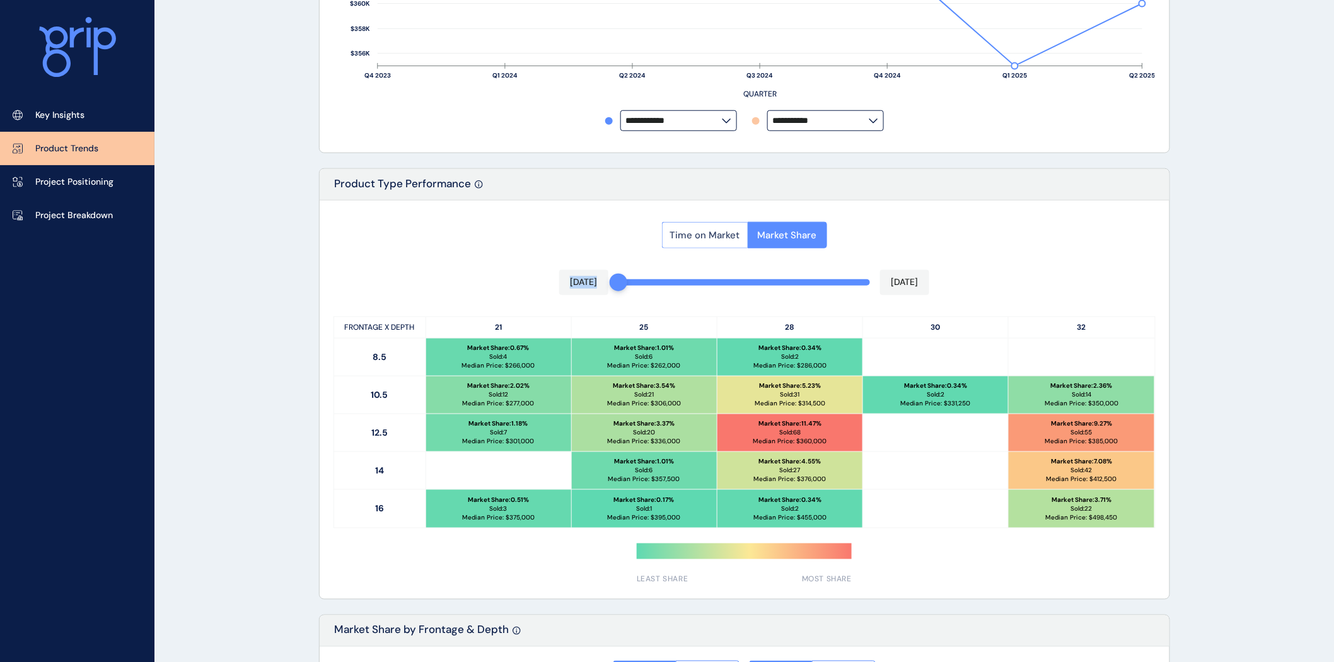
click at [701, 224] on button "Time on Market" at bounding box center [705, 235] width 86 height 26
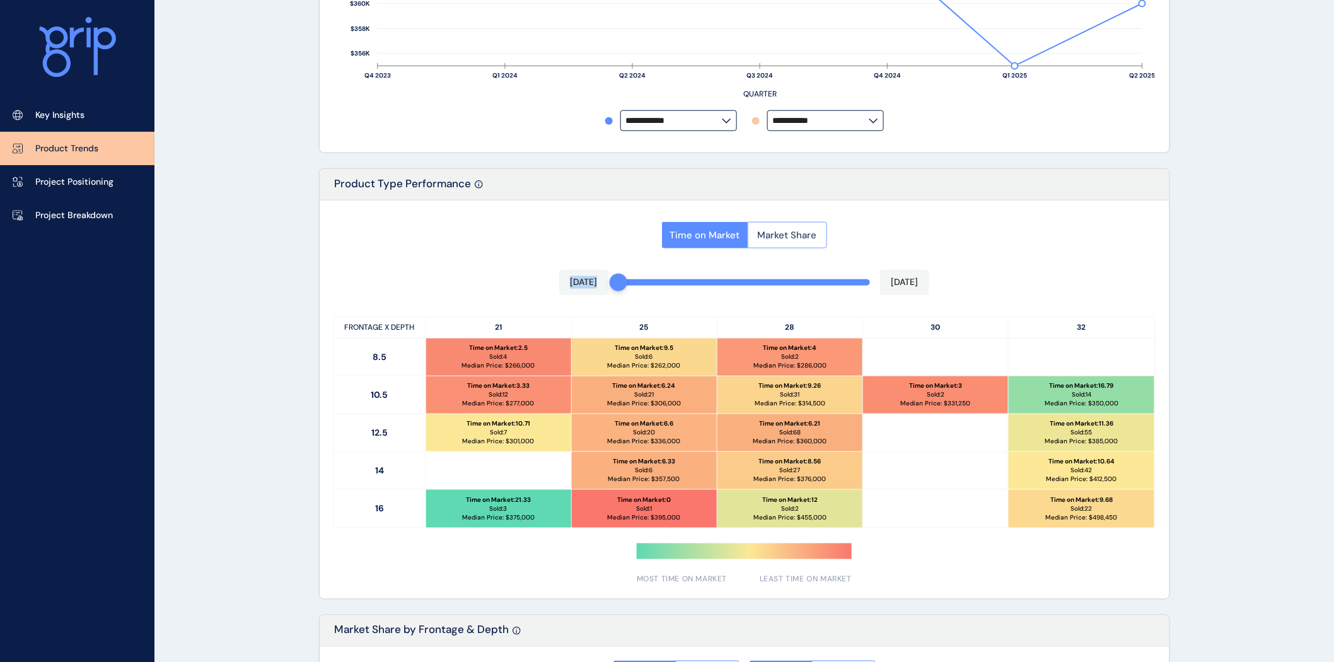
click at [777, 228] on button "Market Share" at bounding box center [786, 235] width 79 height 26
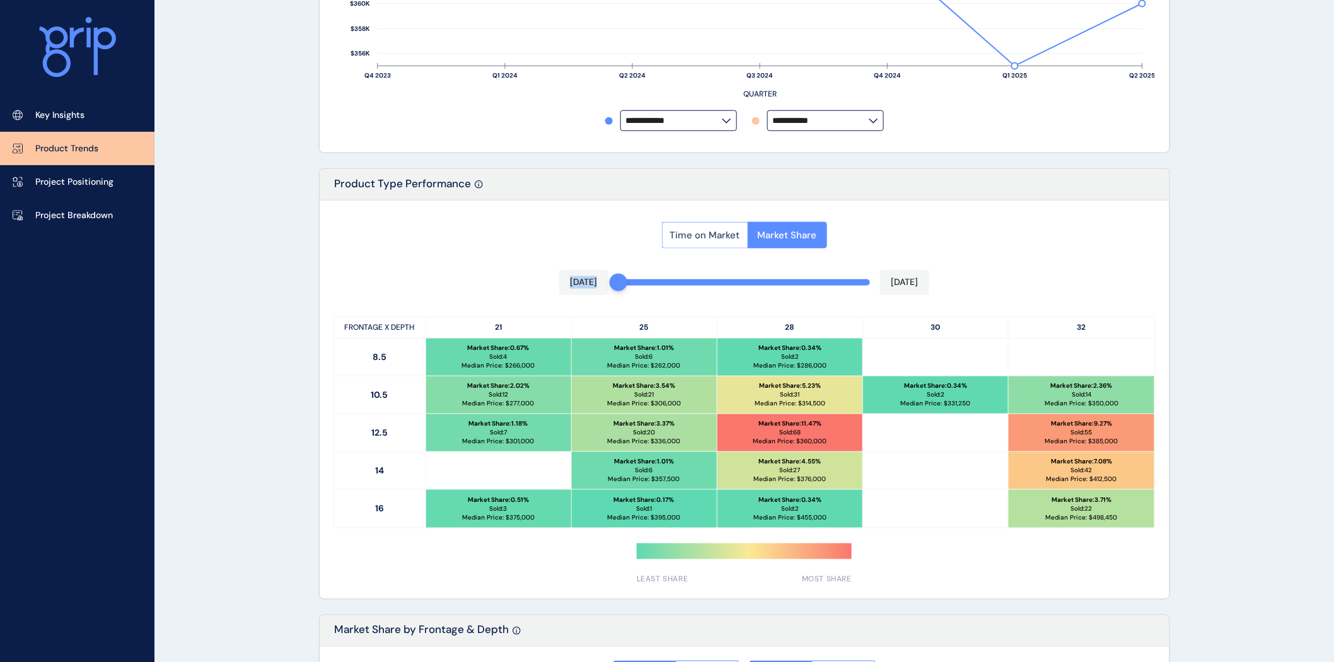
click at [715, 244] on button "Time on Market" at bounding box center [705, 235] width 86 height 26
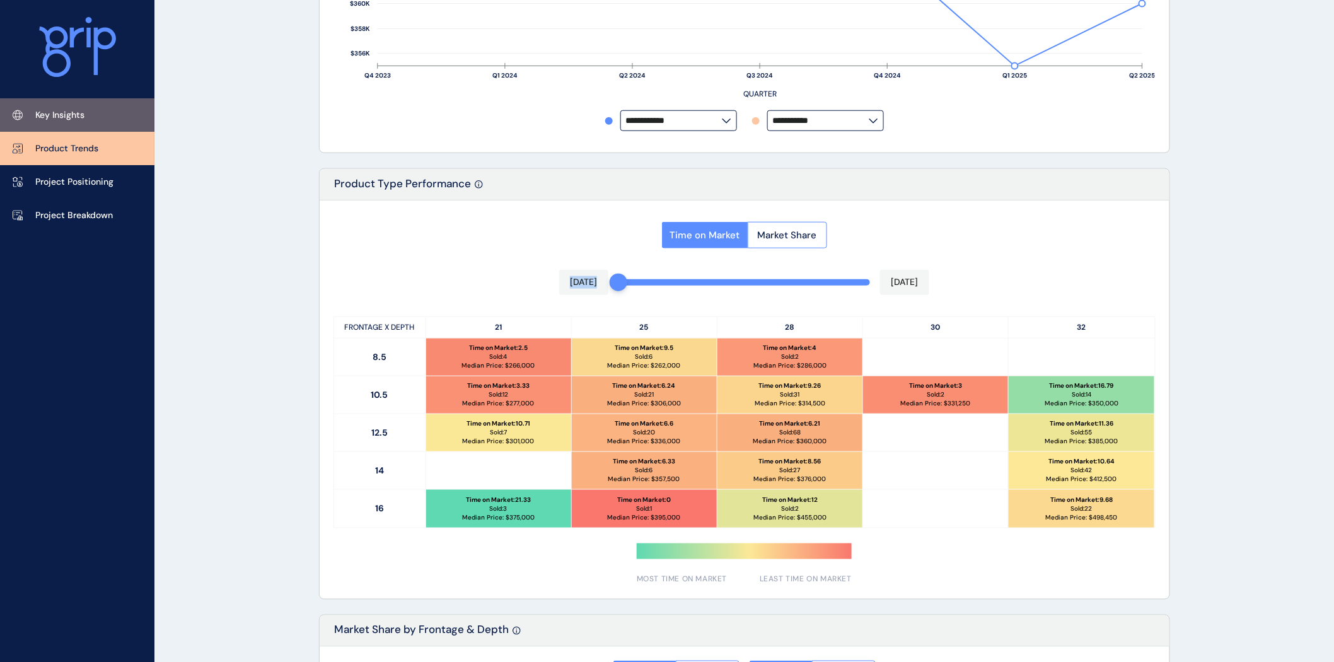
click at [53, 115] on p "Key Insights" at bounding box center [59, 115] width 49 height 13
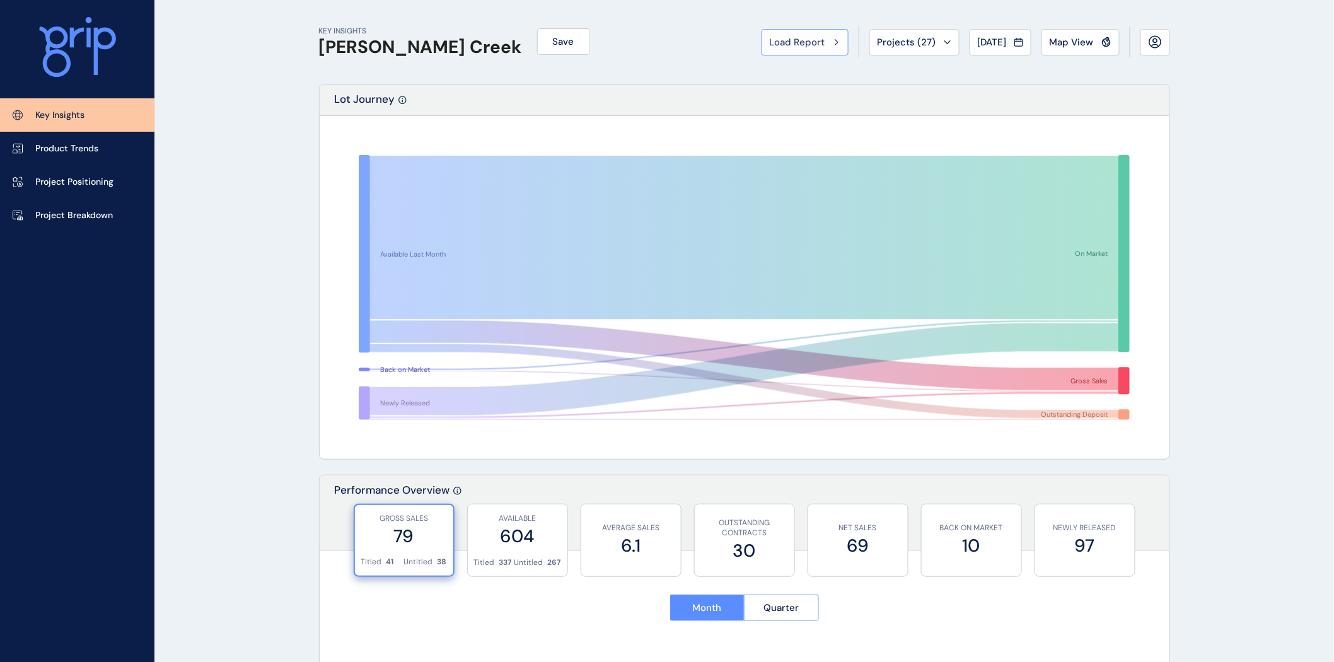
click at [817, 43] on div "Load Report" at bounding box center [805, 42] width 71 height 13
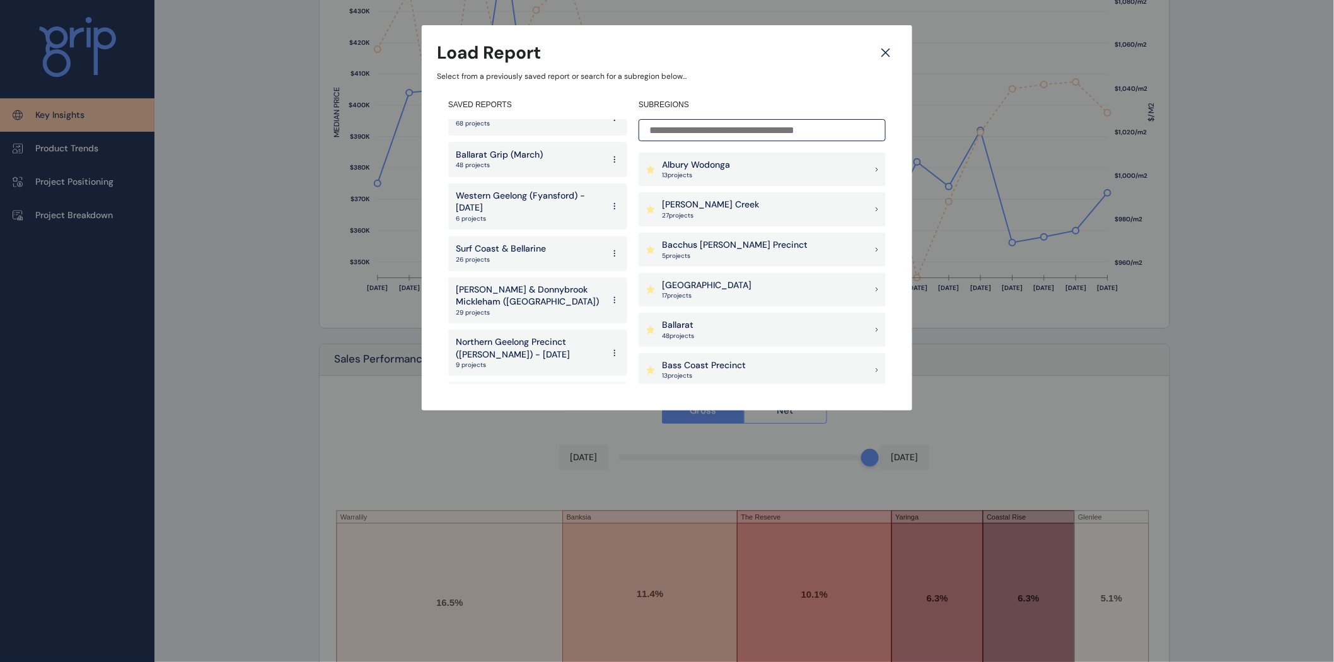
scroll to position [1992, 0]
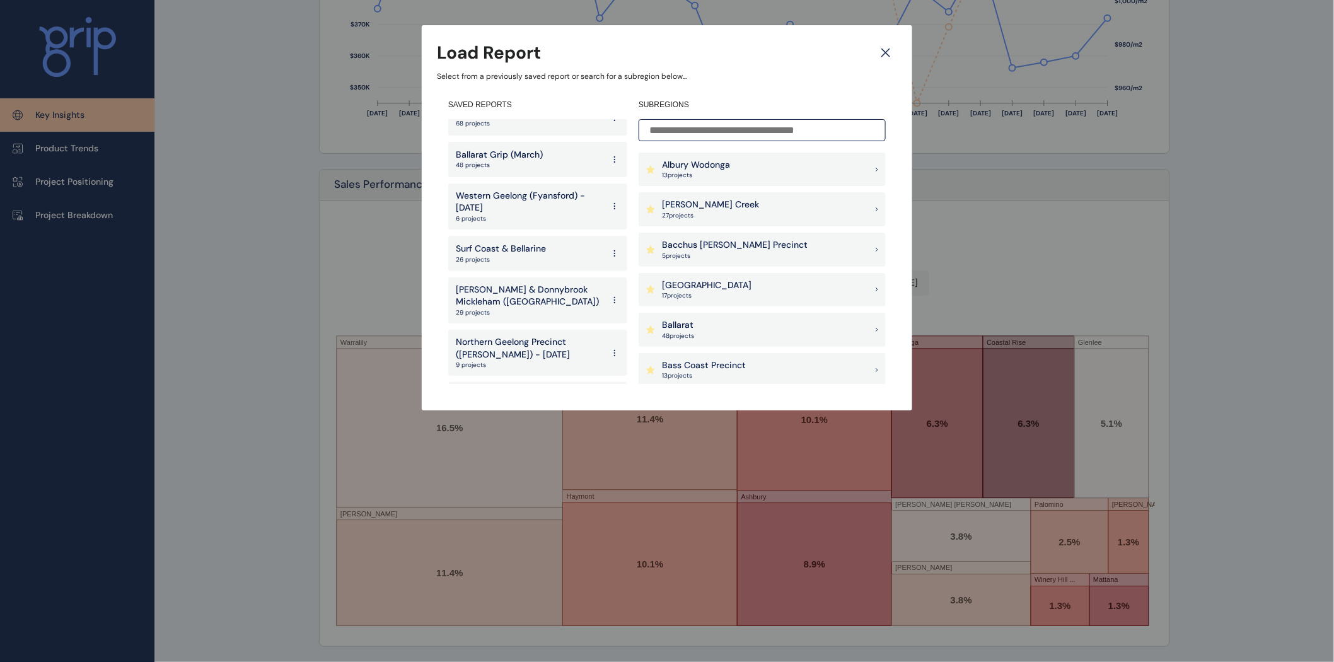
click at [516, 284] on p "[PERSON_NAME] & Donnybrook Mickleham ([GEOGRAPHIC_DATA])" at bounding box center [529, 296] width 147 height 25
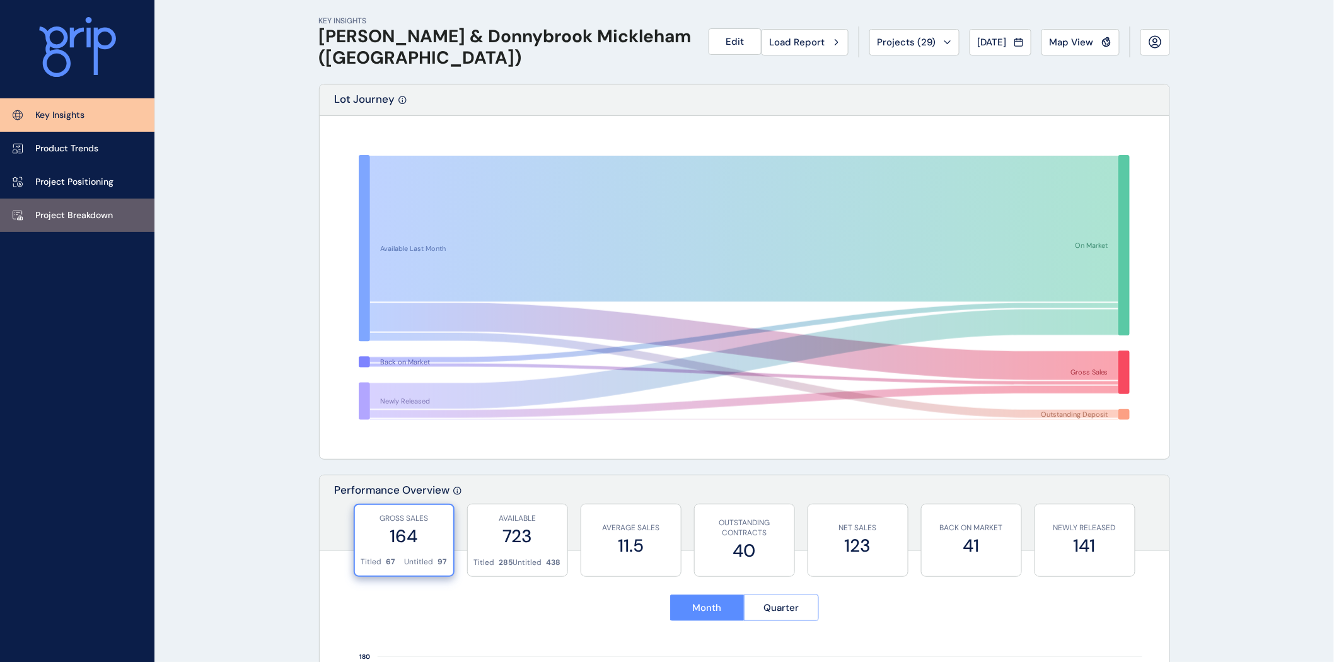
click at [95, 212] on p "Project Breakdown" at bounding box center [74, 215] width 78 height 13
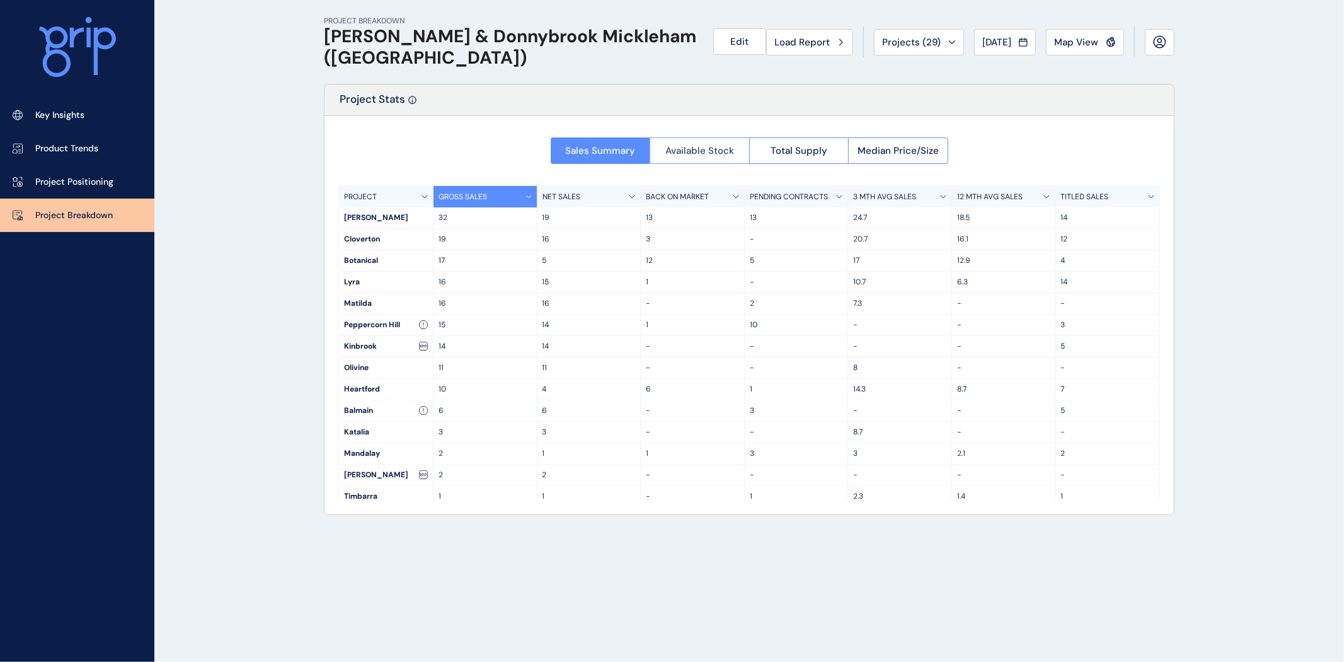
click at [702, 147] on span "Available Stock" at bounding box center [700, 150] width 69 height 13
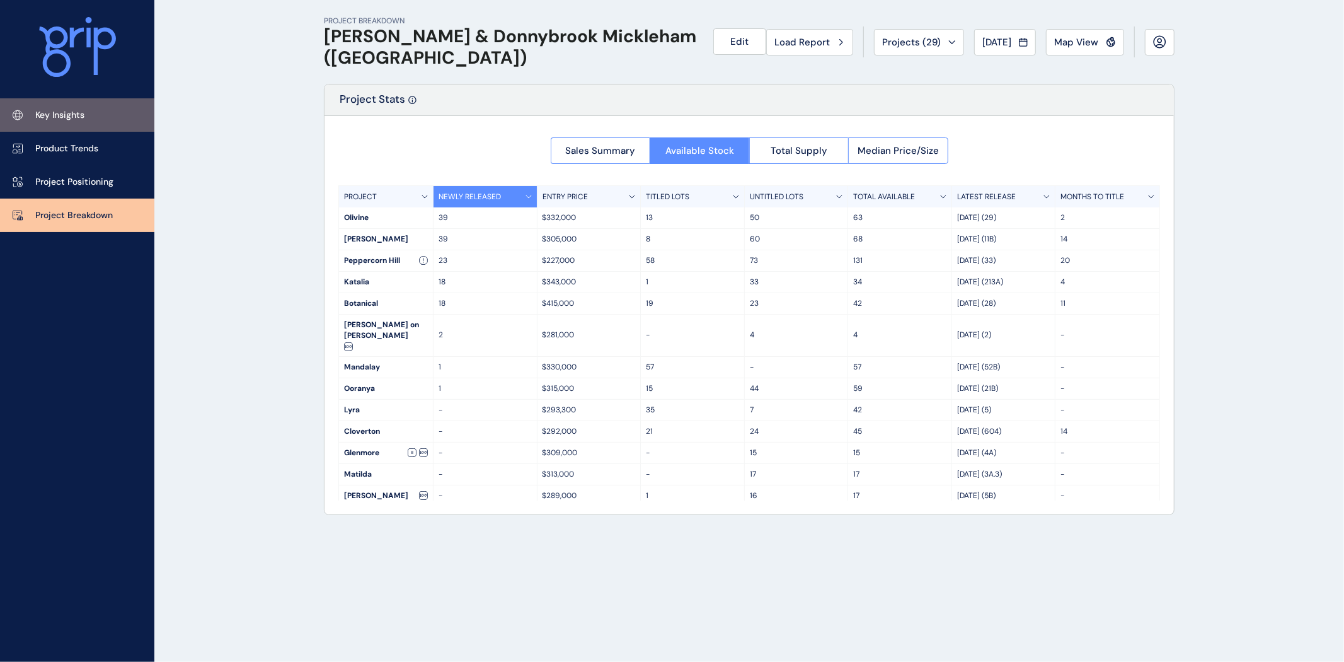
click at [97, 118] on link "Key Insights" at bounding box center [77, 114] width 154 height 33
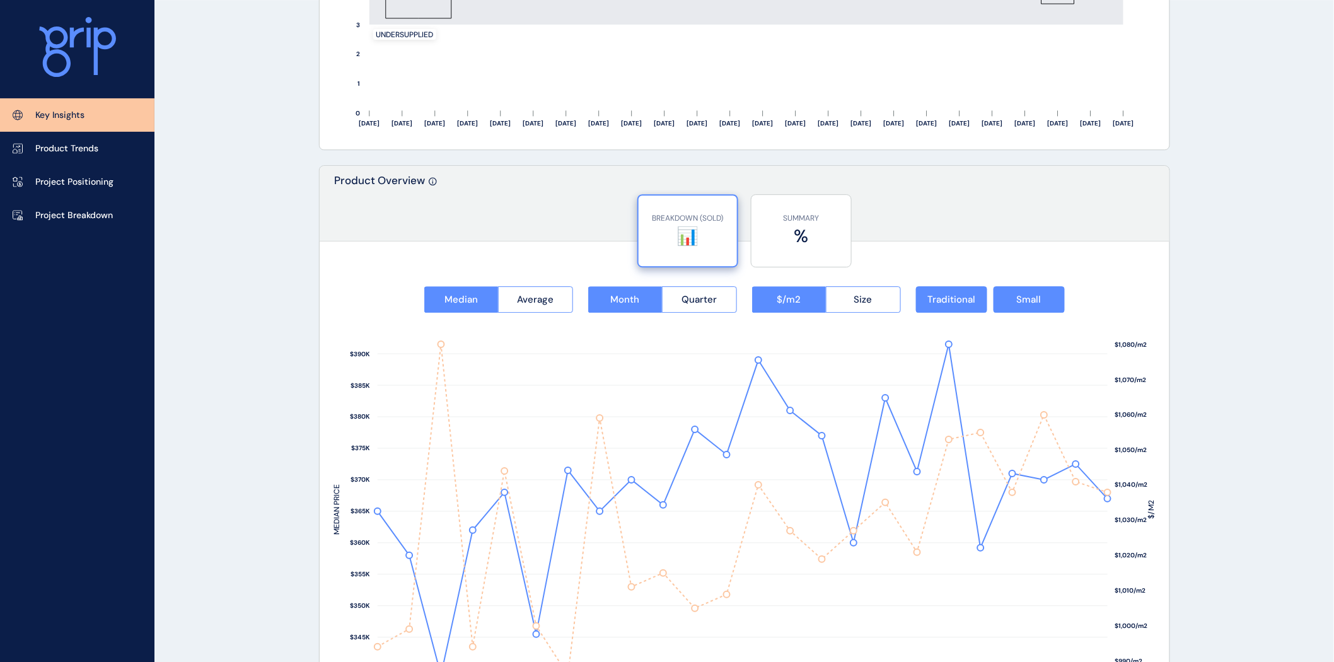
scroll to position [1421, 0]
click at [843, 303] on button "Size" at bounding box center [863, 298] width 75 height 26
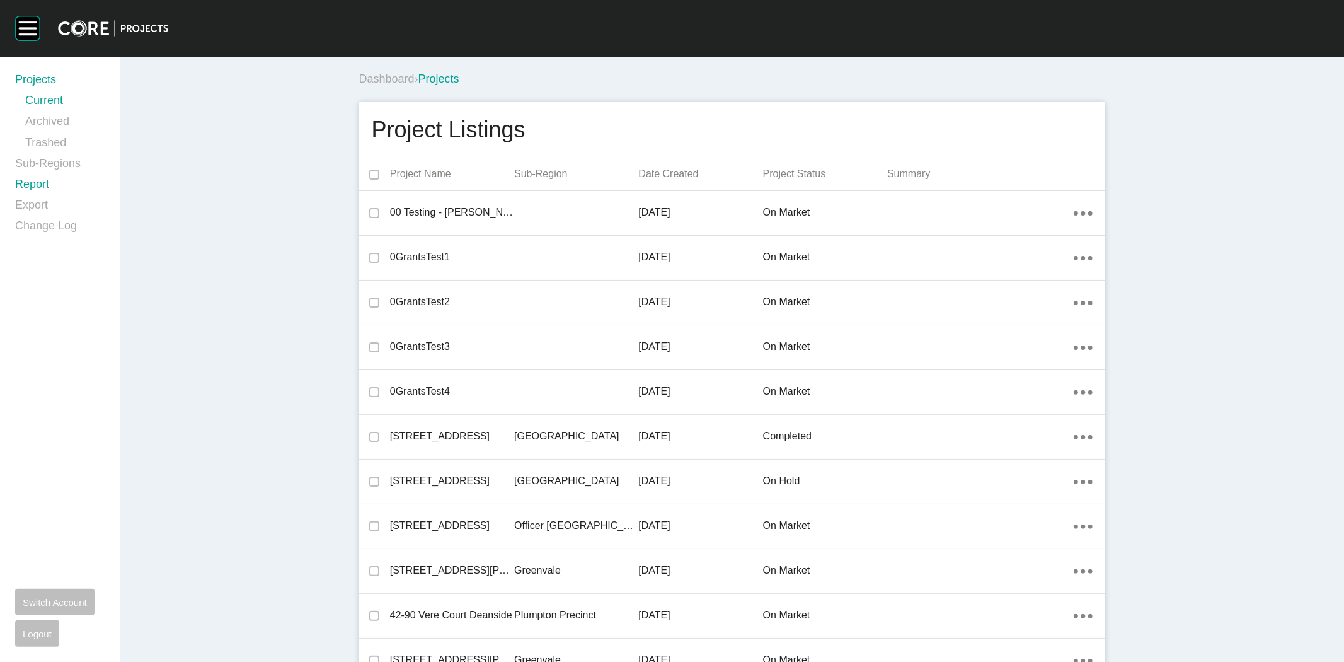
click at [26, 185] on link "Report" at bounding box center [59, 186] width 89 height 21
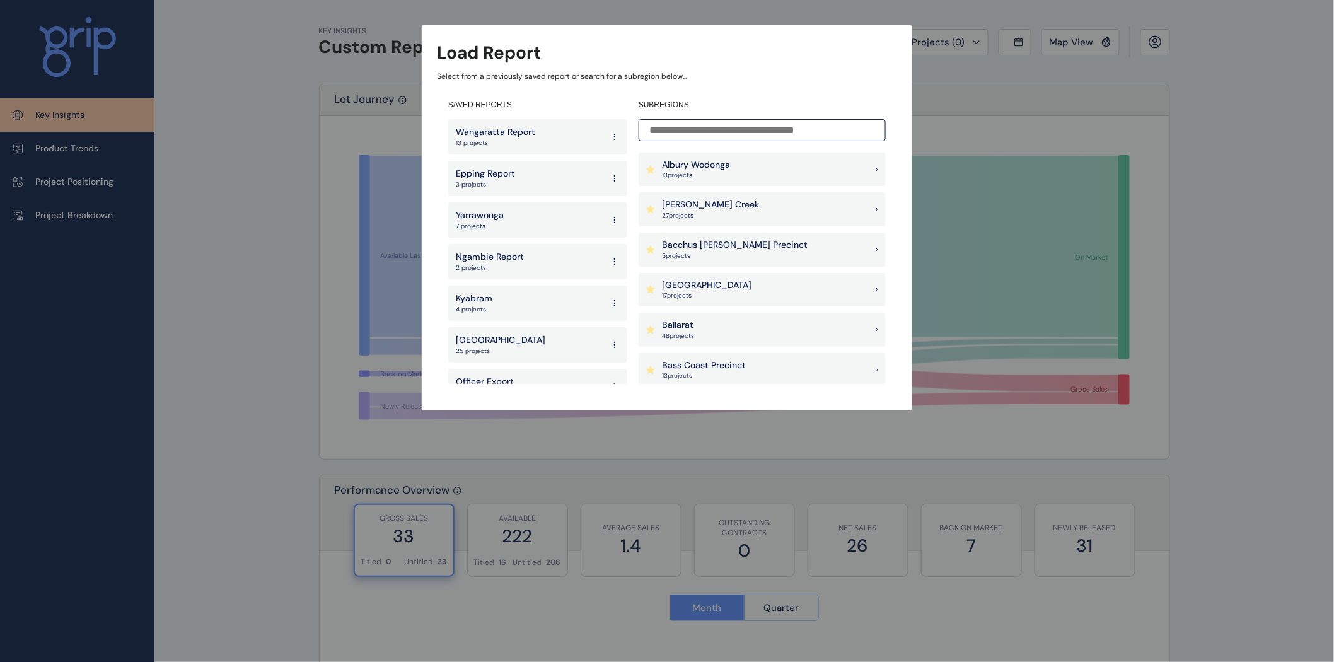
click at [688, 126] on input at bounding box center [761, 130] width 247 height 22
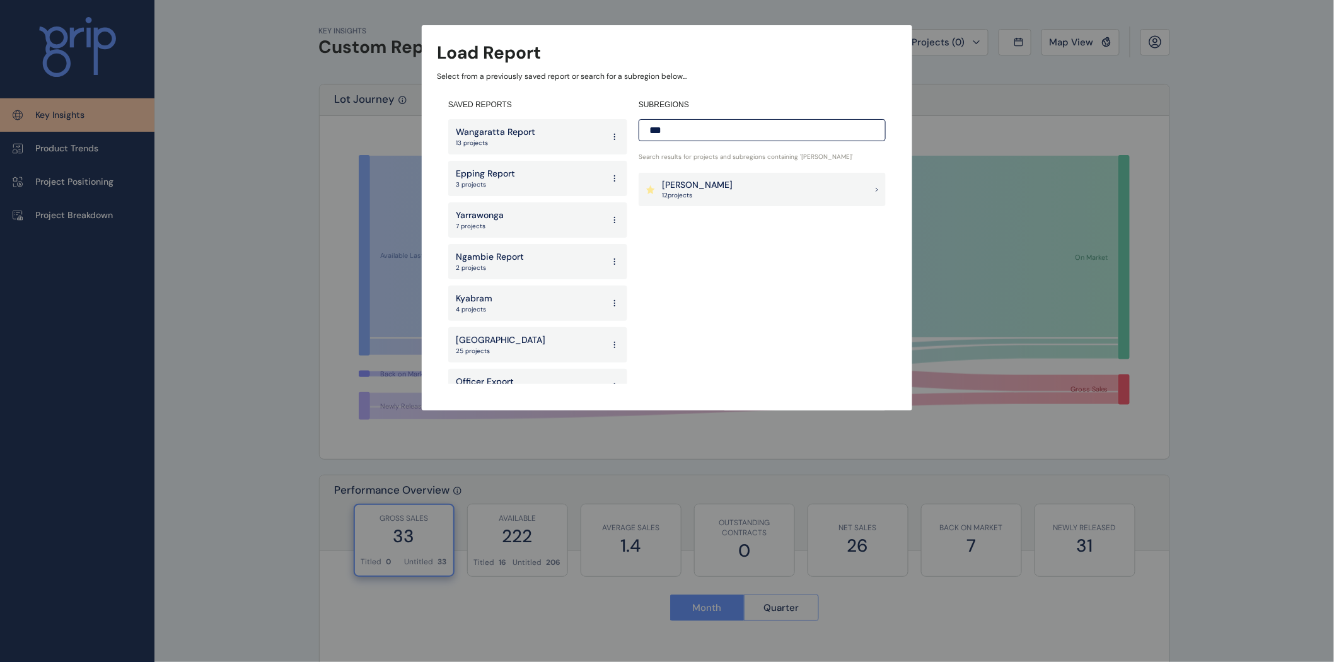
type input "***"
click at [697, 187] on p "[PERSON_NAME]" at bounding box center [697, 185] width 71 height 13
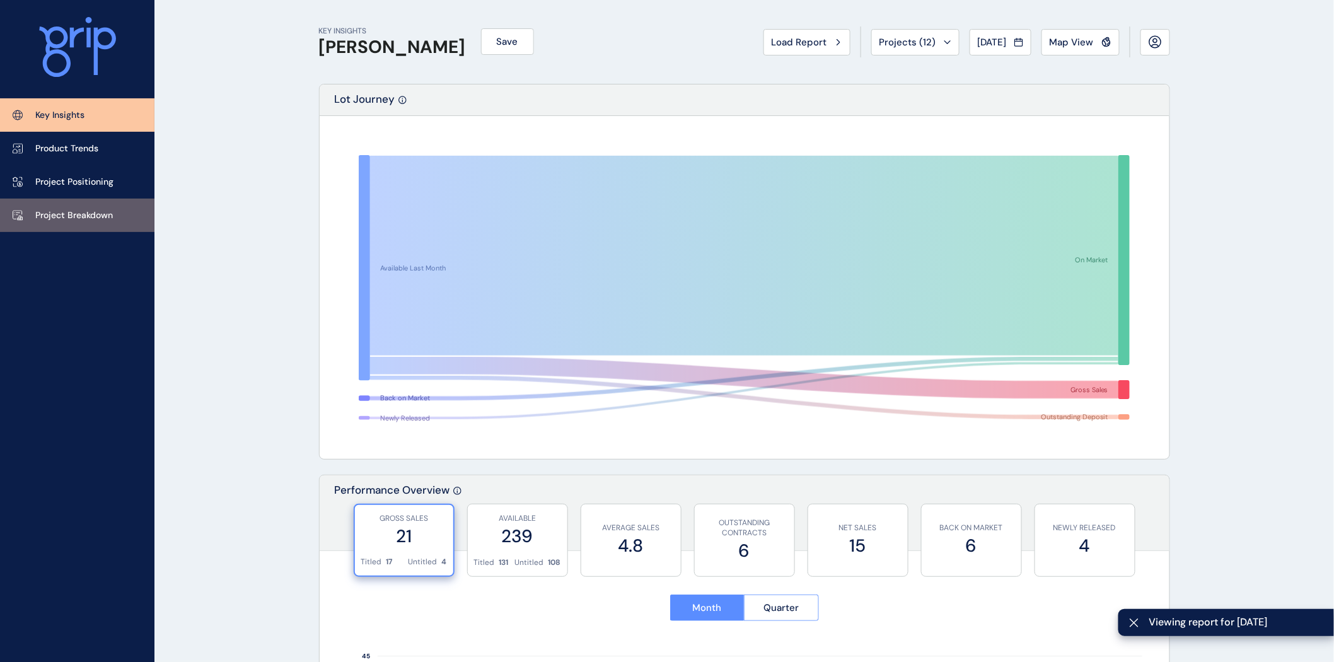
click at [86, 221] on p "Project Breakdown" at bounding box center [74, 215] width 78 height 13
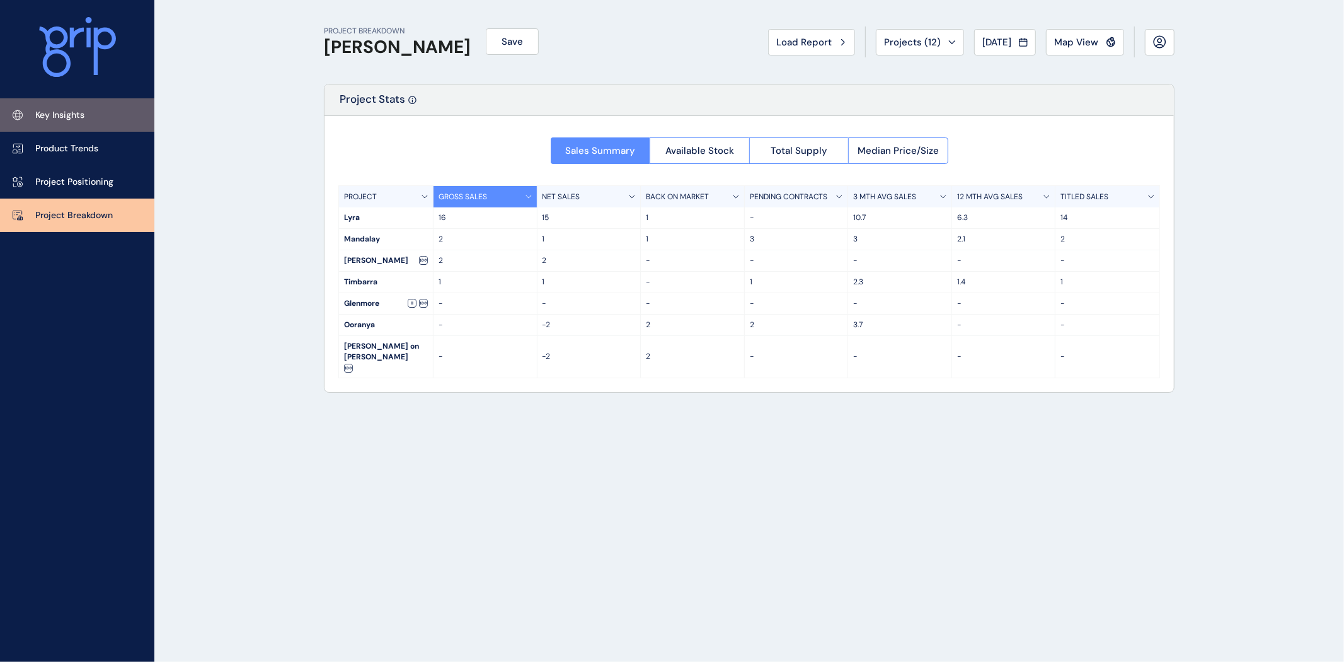
click at [76, 120] on p "Key Insights" at bounding box center [59, 115] width 49 height 13
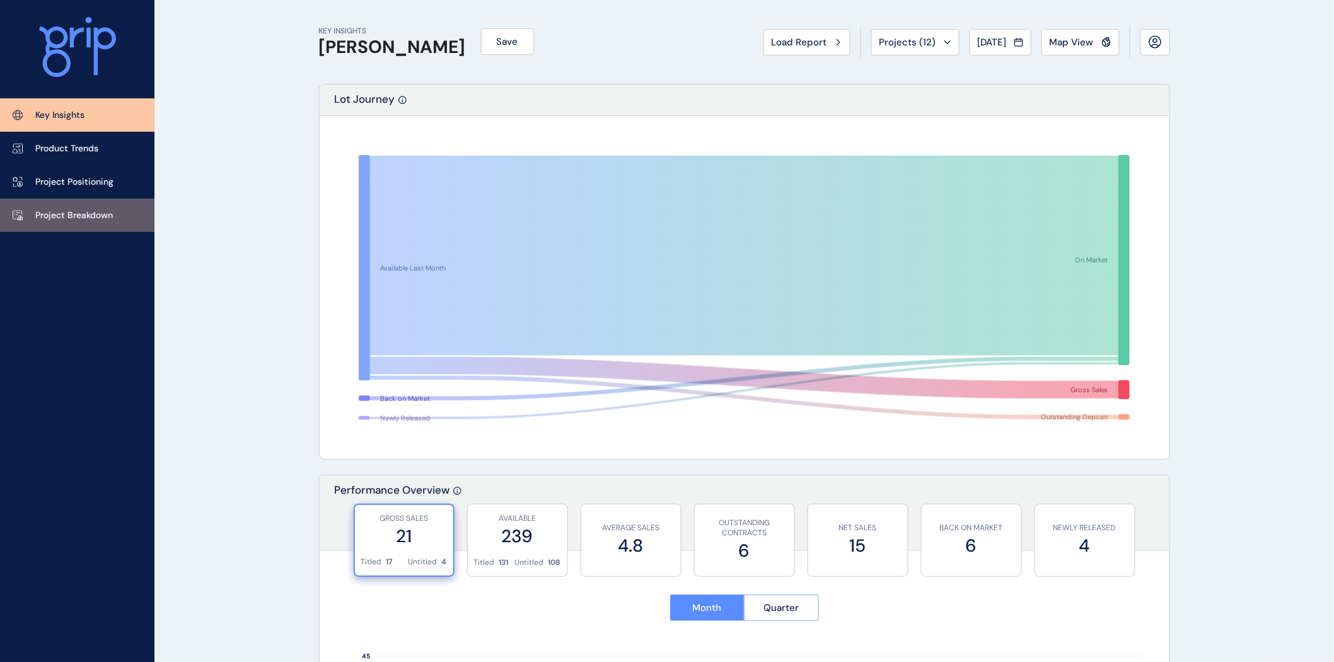
click at [103, 204] on link "Project Breakdown" at bounding box center [77, 215] width 154 height 33
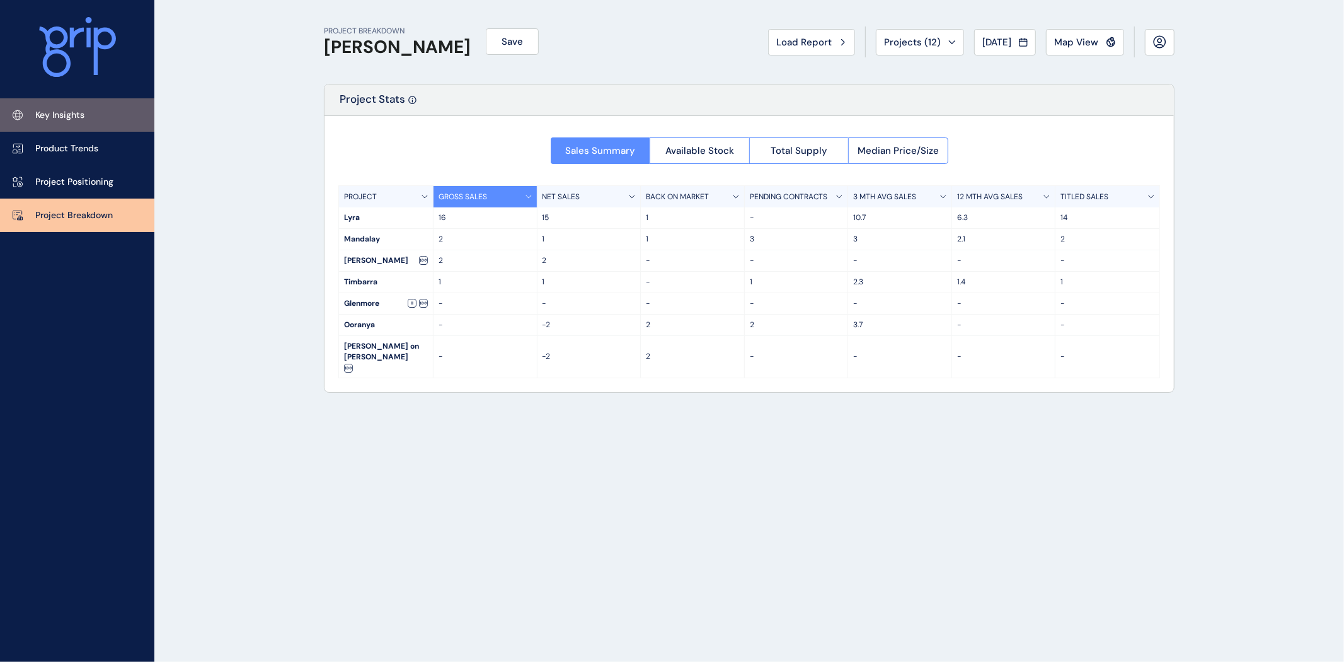
click at [66, 118] on p "Key Insights" at bounding box center [59, 115] width 49 height 13
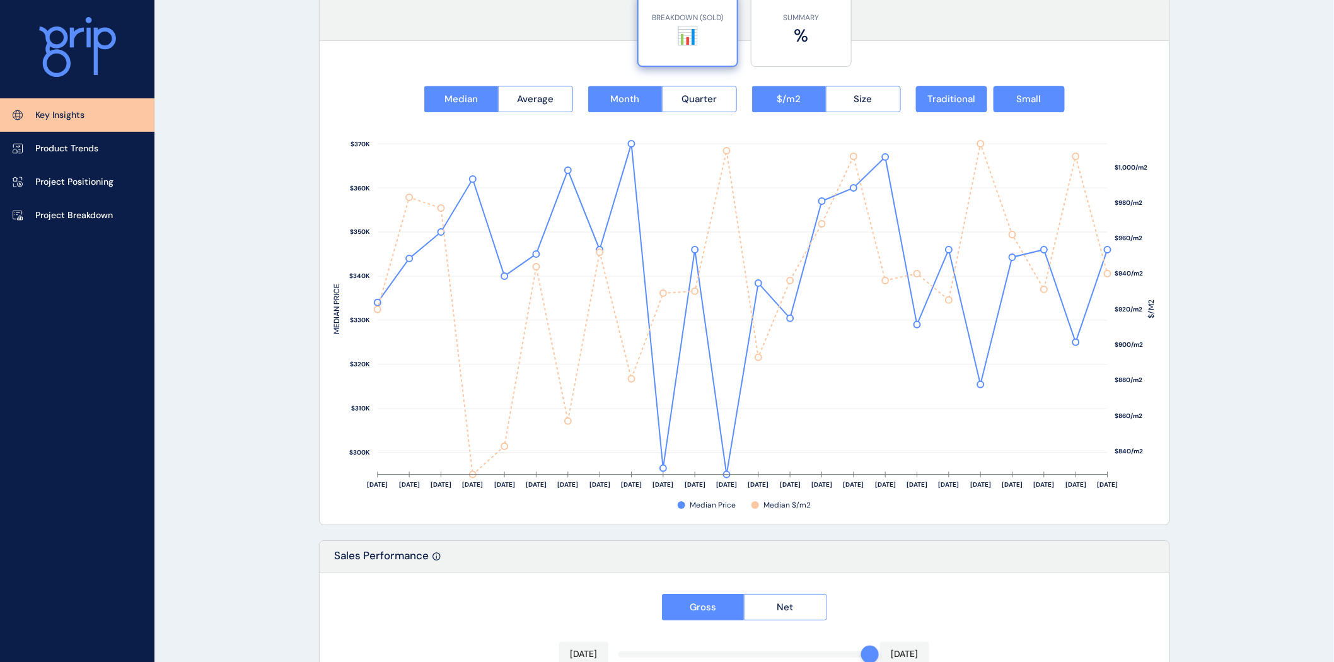
scroll to position [1621, 0]
click at [845, 101] on button "Size" at bounding box center [863, 98] width 75 height 26
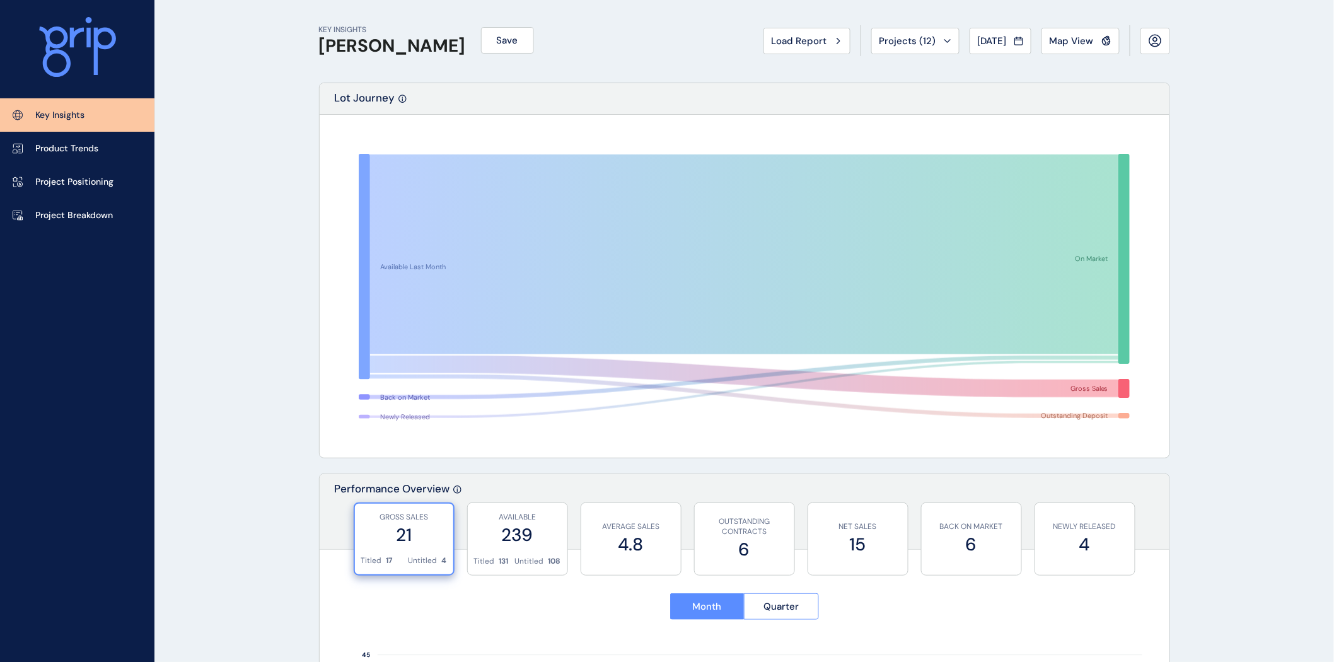
scroll to position [0, 0]
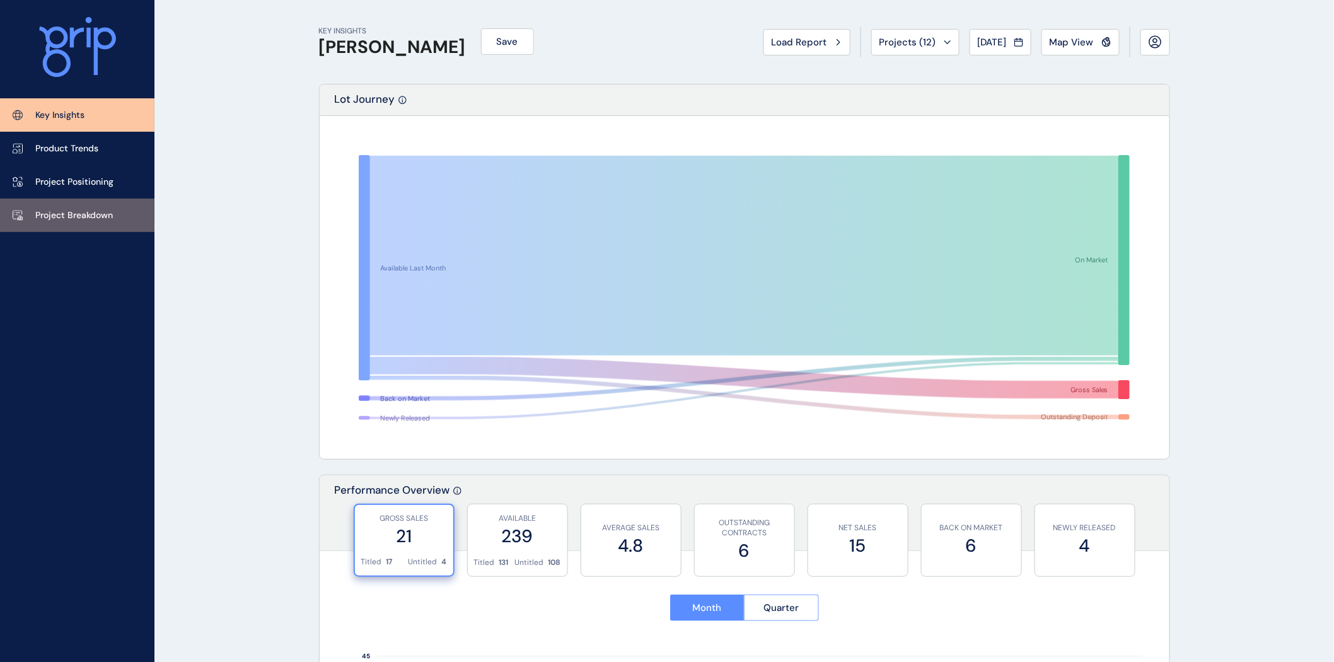
click at [55, 213] on p "Project Breakdown" at bounding box center [74, 215] width 78 height 13
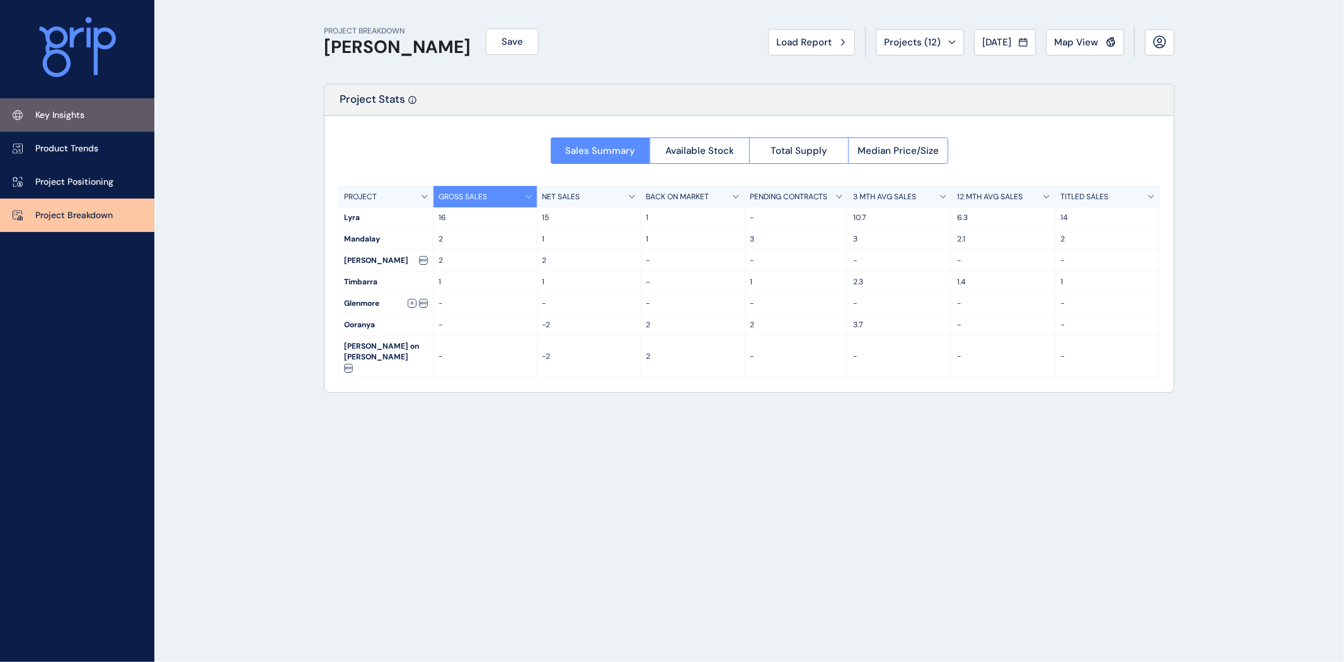
click at [64, 115] on p "Key Insights" at bounding box center [59, 115] width 49 height 13
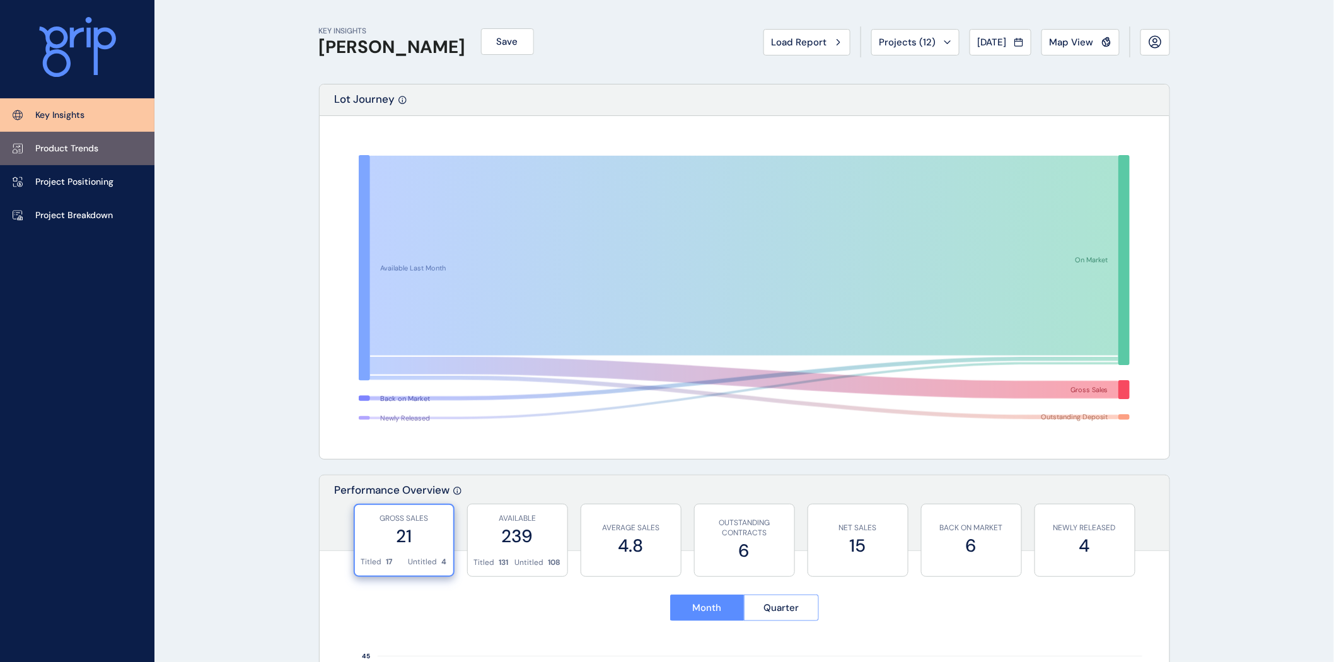
click at [69, 149] on p "Product Trends" at bounding box center [66, 148] width 63 height 13
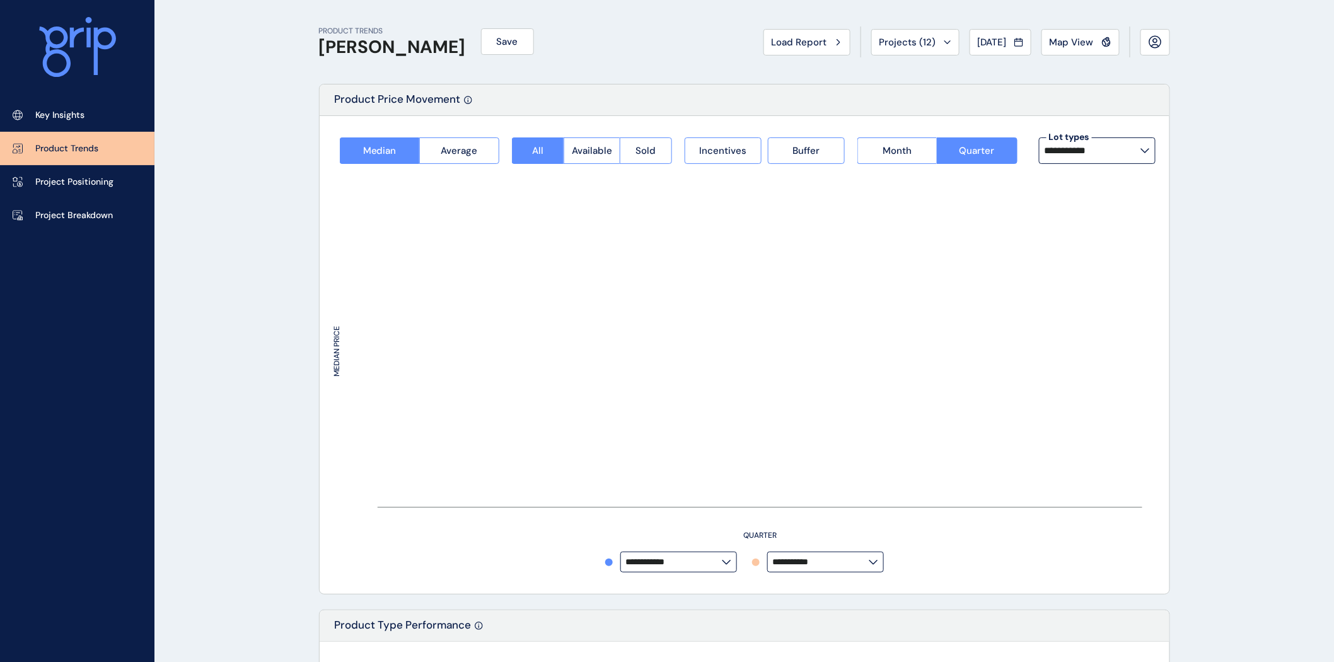
type input "**********"
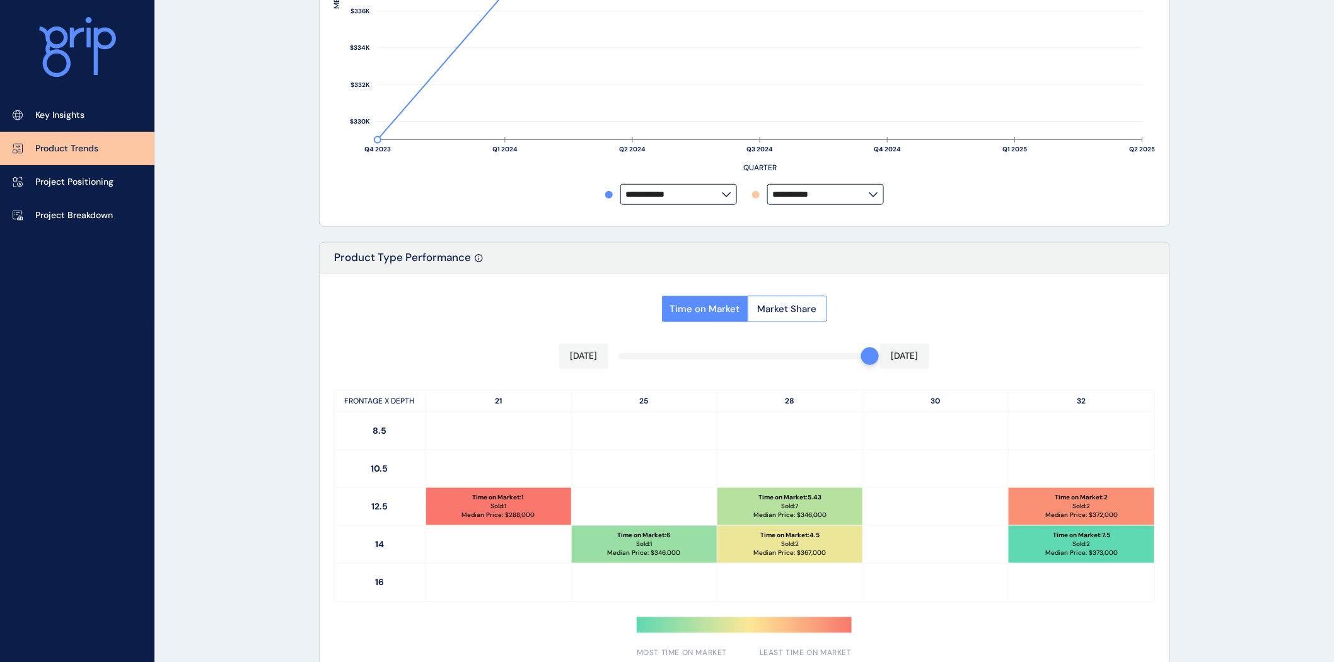
scroll to position [369, 0]
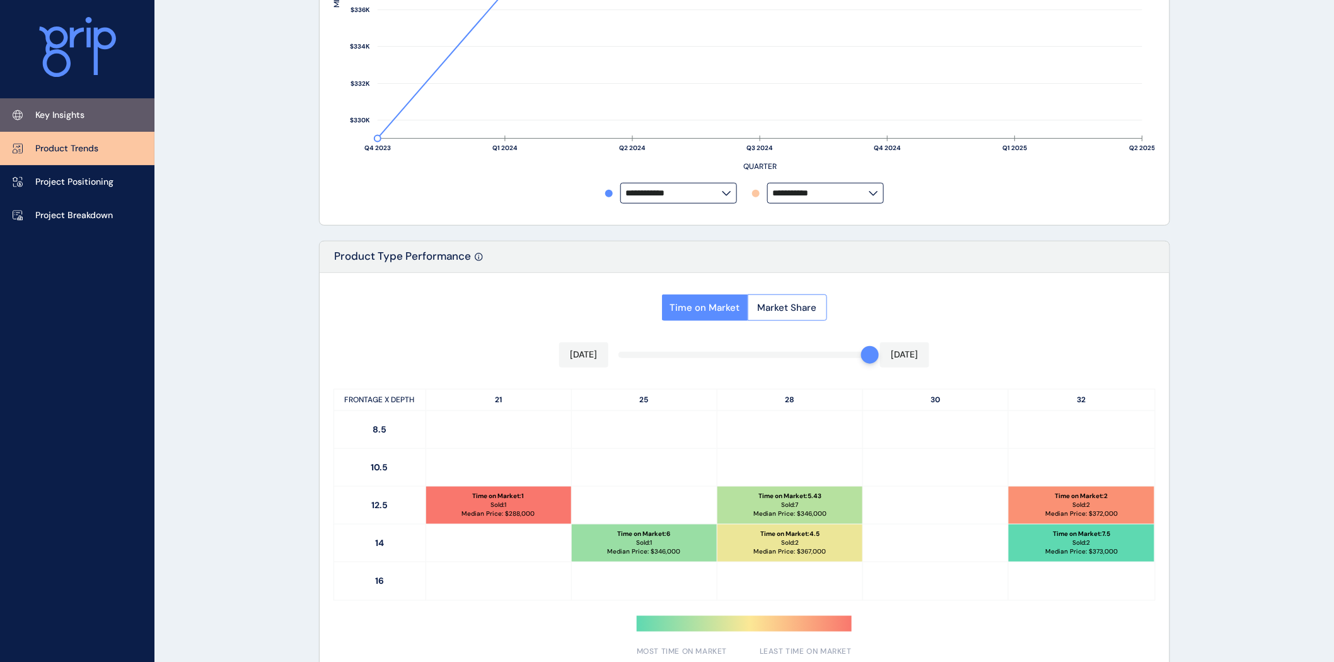
click at [57, 106] on link "Key Insights" at bounding box center [77, 114] width 154 height 33
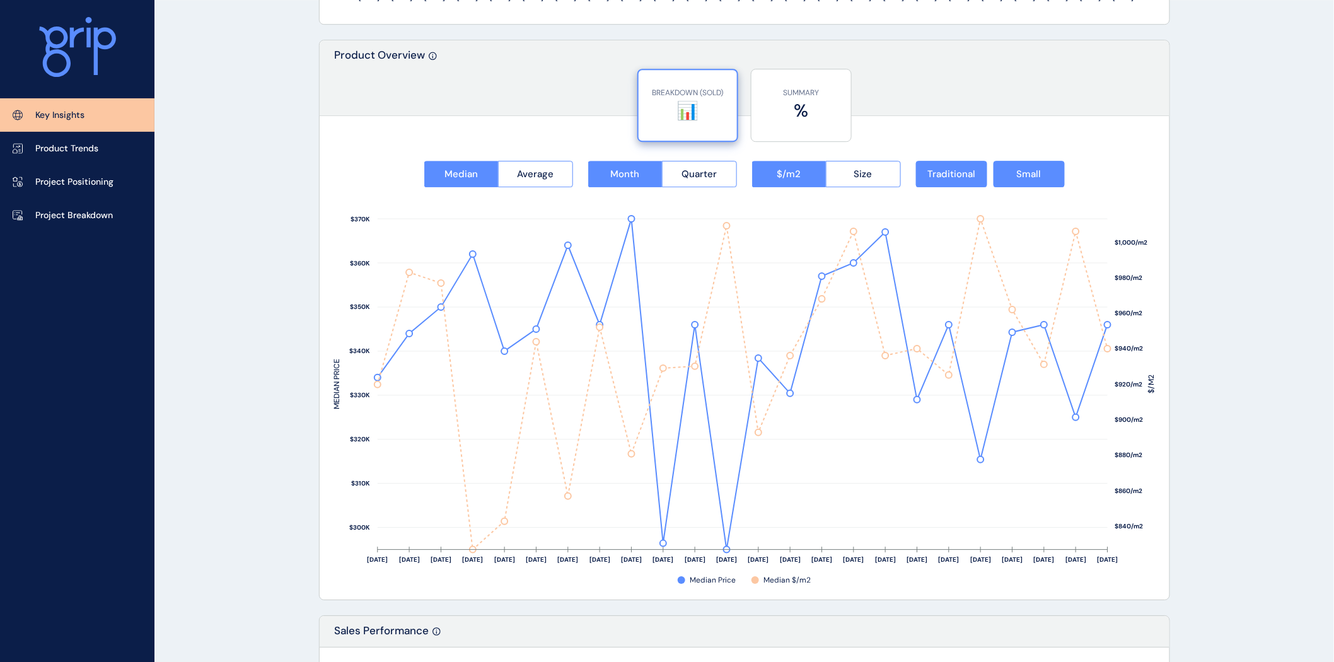
scroll to position [1546, 0]
